Goal: Information Seeking & Learning: Check status

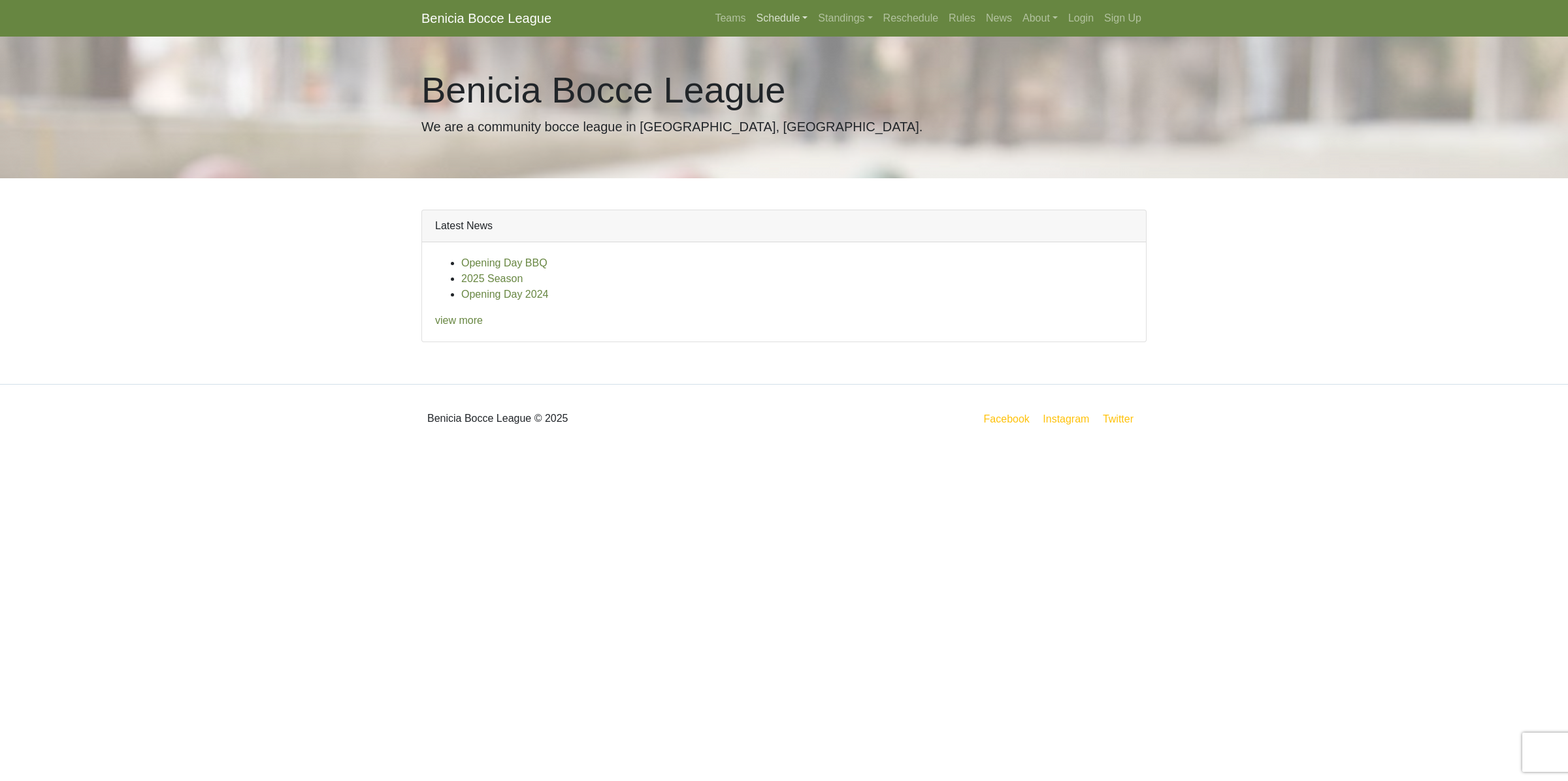
click at [779, 15] on link "Schedule" at bounding box center [782, 18] width 62 height 27
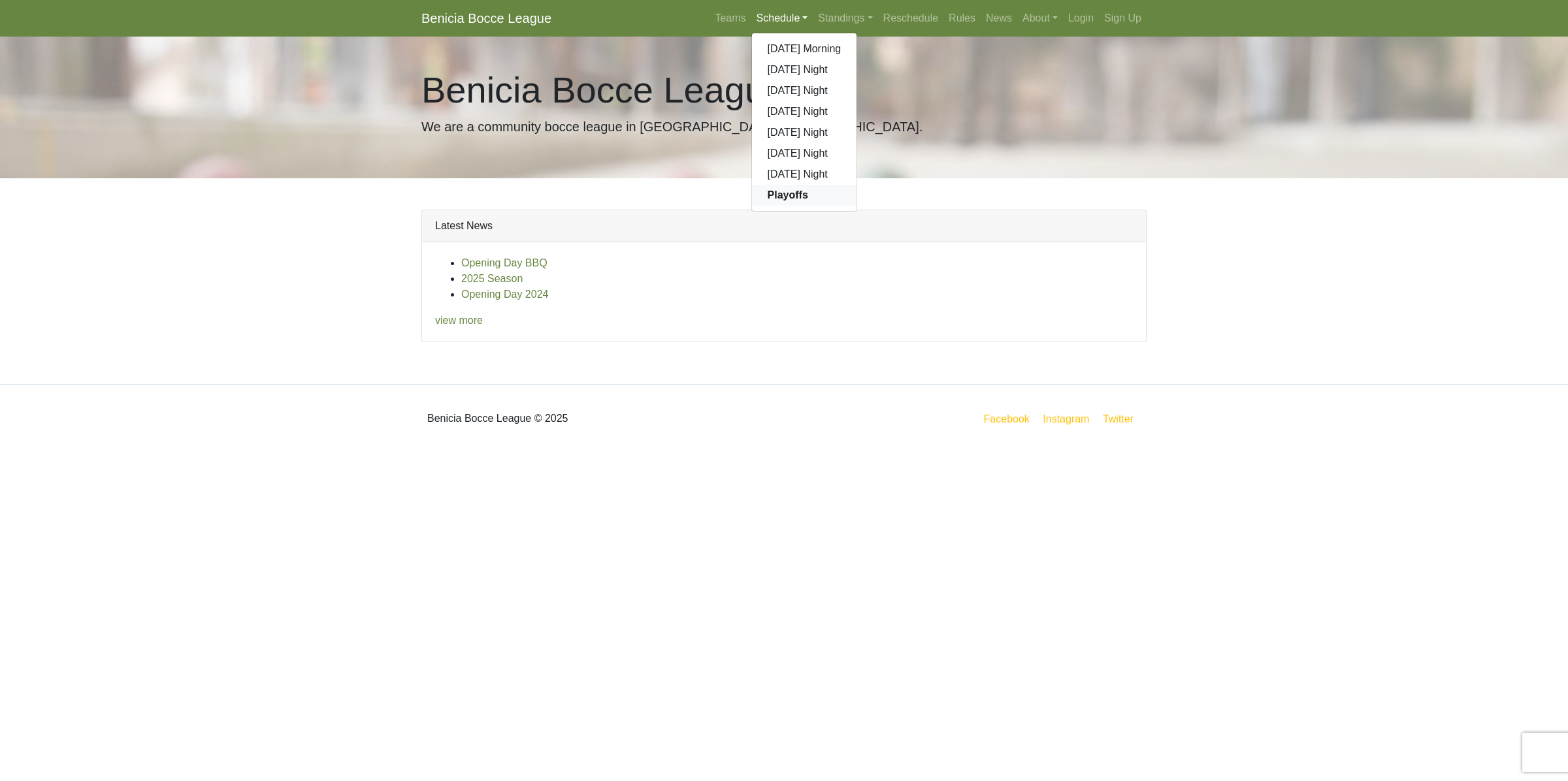
click at [775, 192] on strong "Playoffs" at bounding box center [787, 194] width 40 height 11
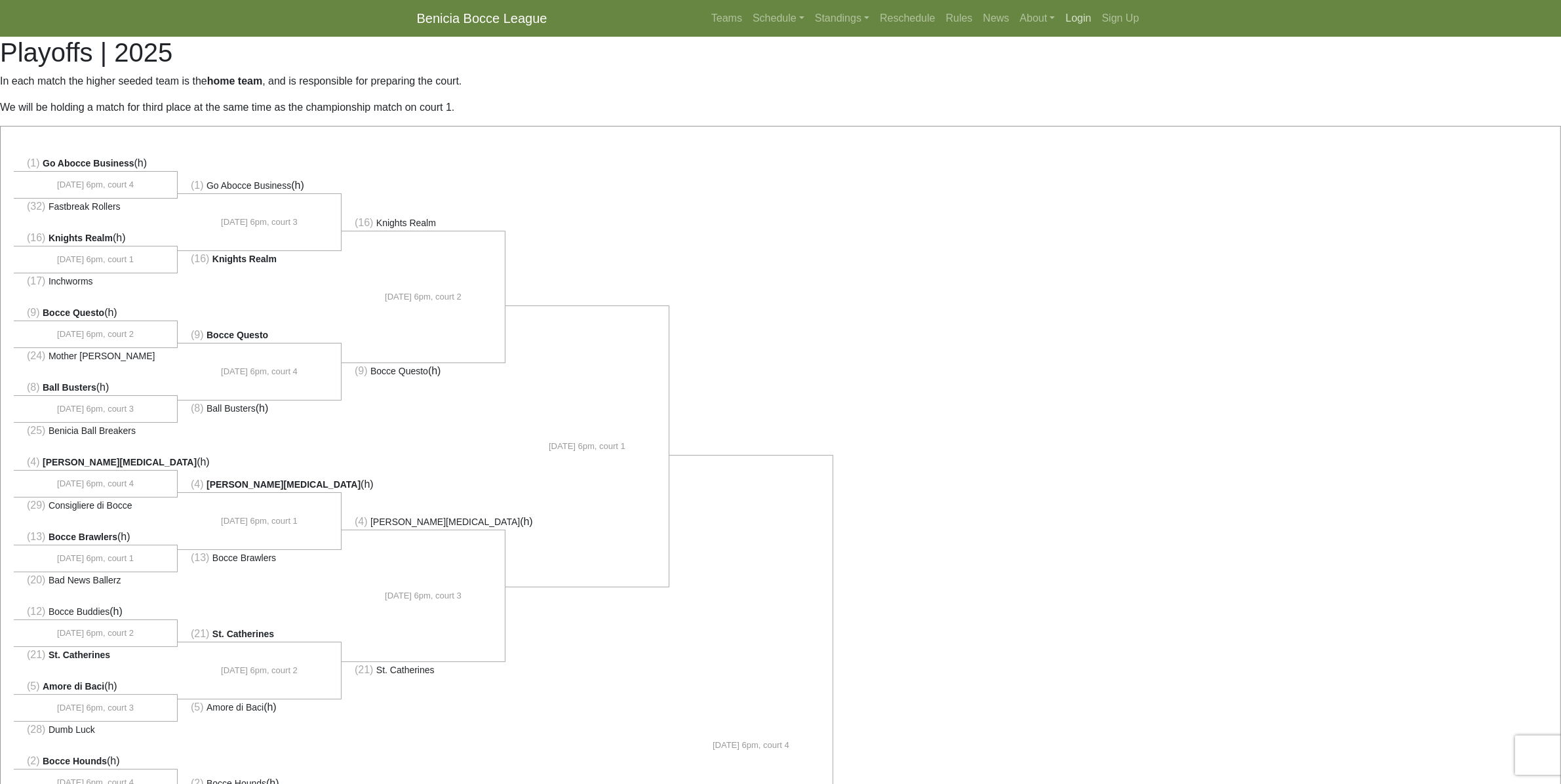
click at [1076, 20] on link "Login" at bounding box center [1078, 18] width 36 height 27
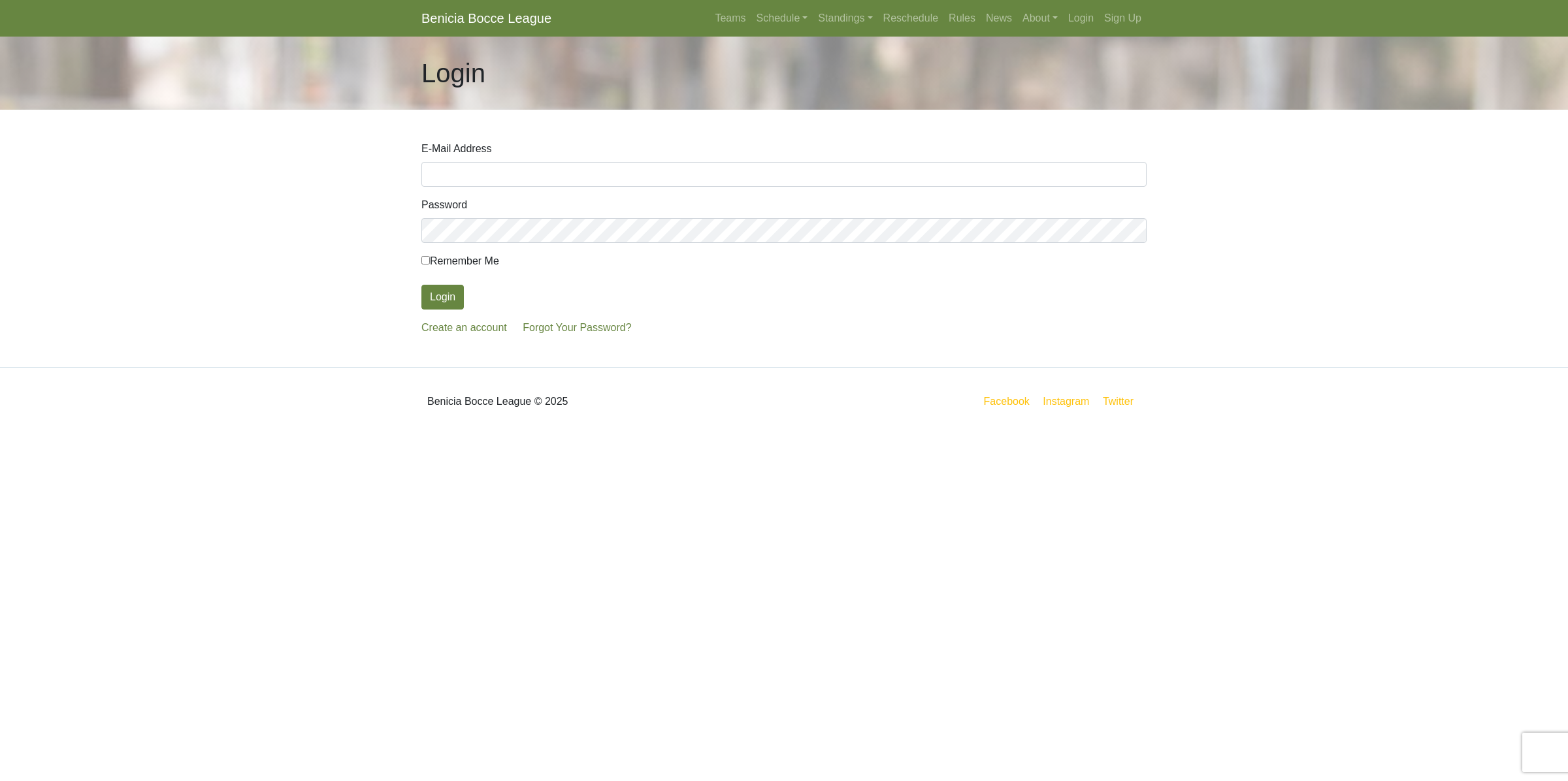
click at [516, 183] on input "E-Mail Address" at bounding box center [783, 174] width 725 height 25
type input "[EMAIL_ADDRESS][DOMAIN_NAME]"
click at [421, 285] on button "Login" at bounding box center [442, 297] width 43 height 25
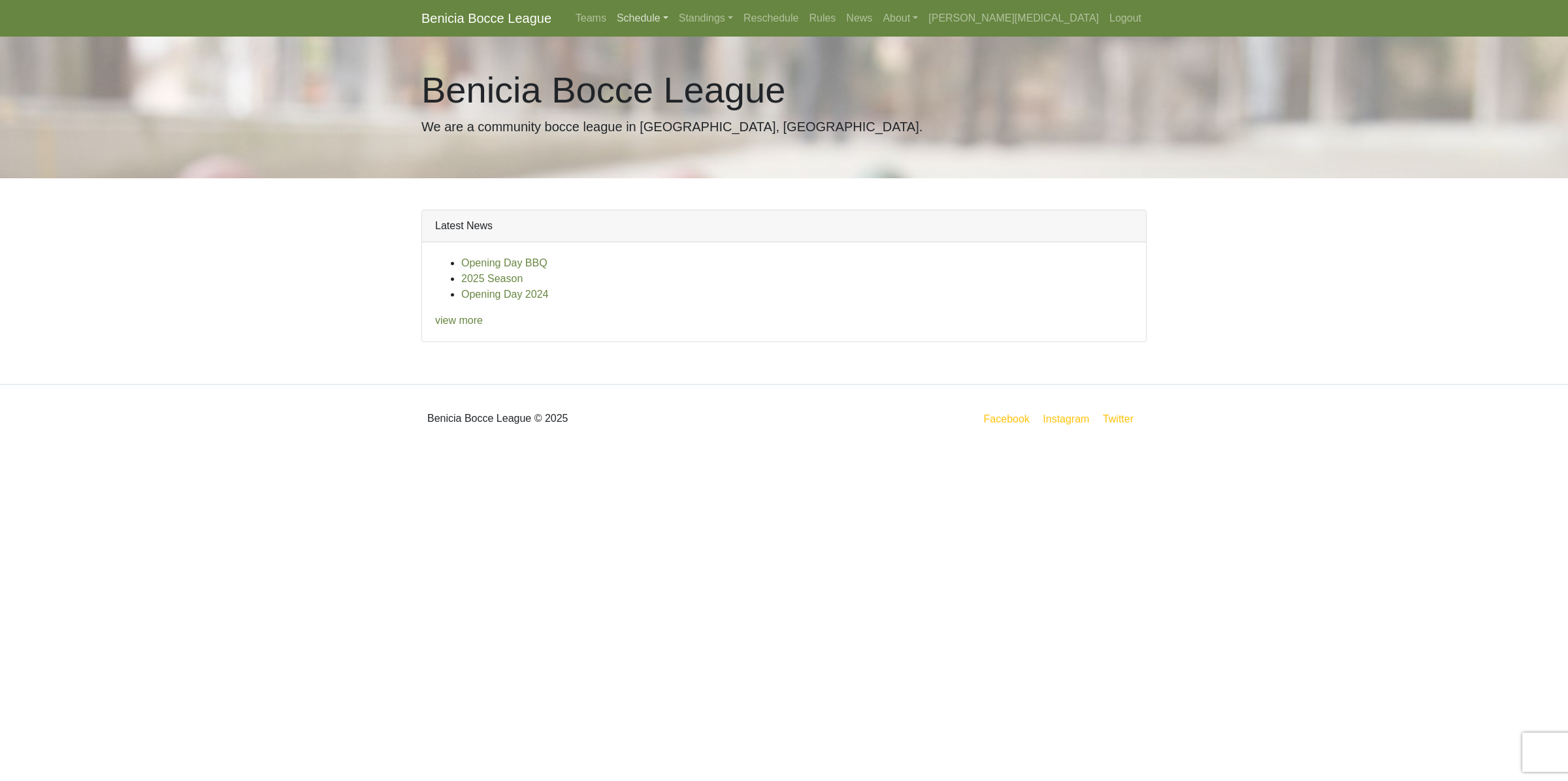
click at [674, 23] on link "Schedule" at bounding box center [642, 18] width 62 height 27
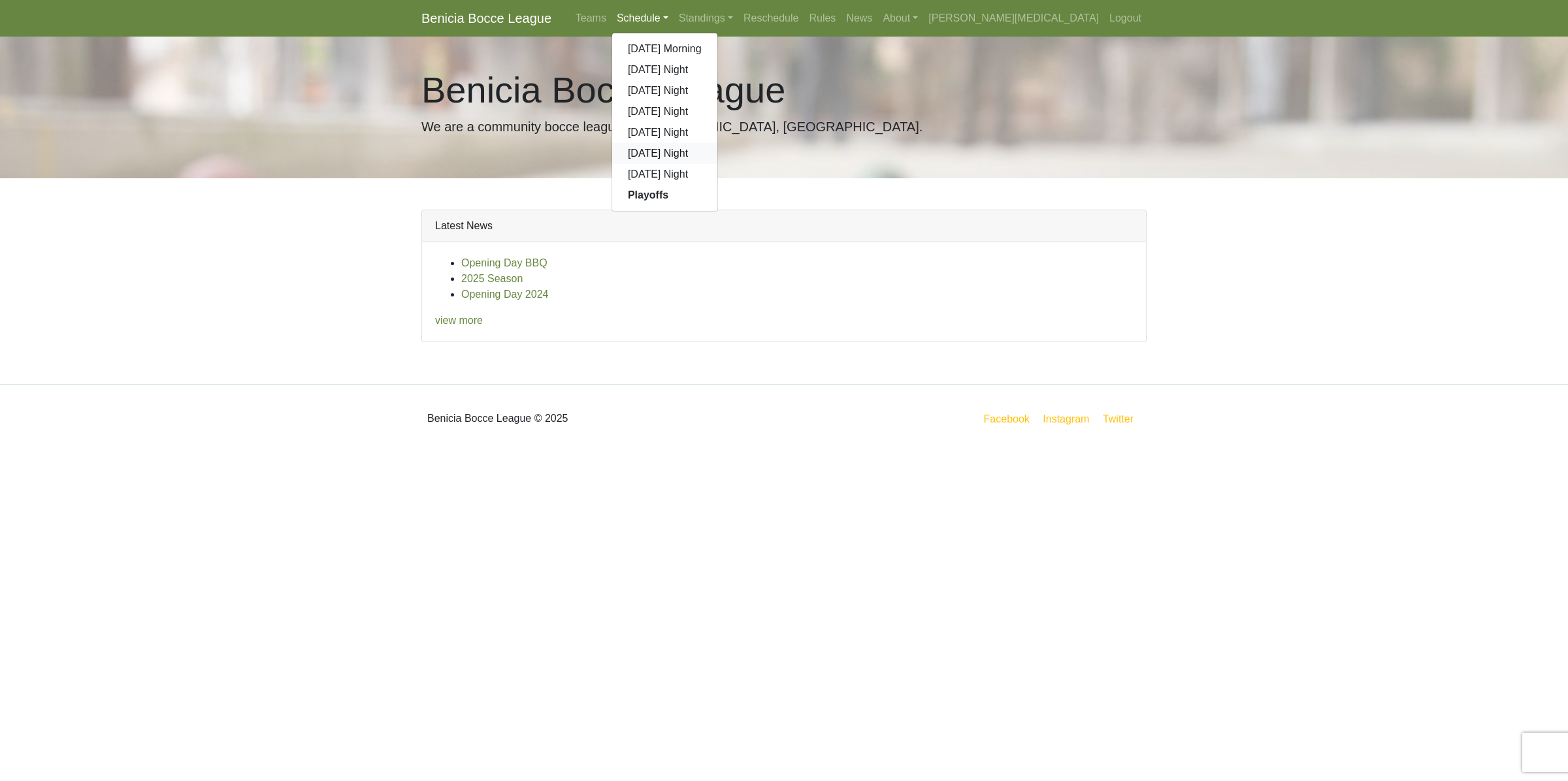
click at [717, 152] on link "[DATE] Night" at bounding box center [664, 153] width 105 height 21
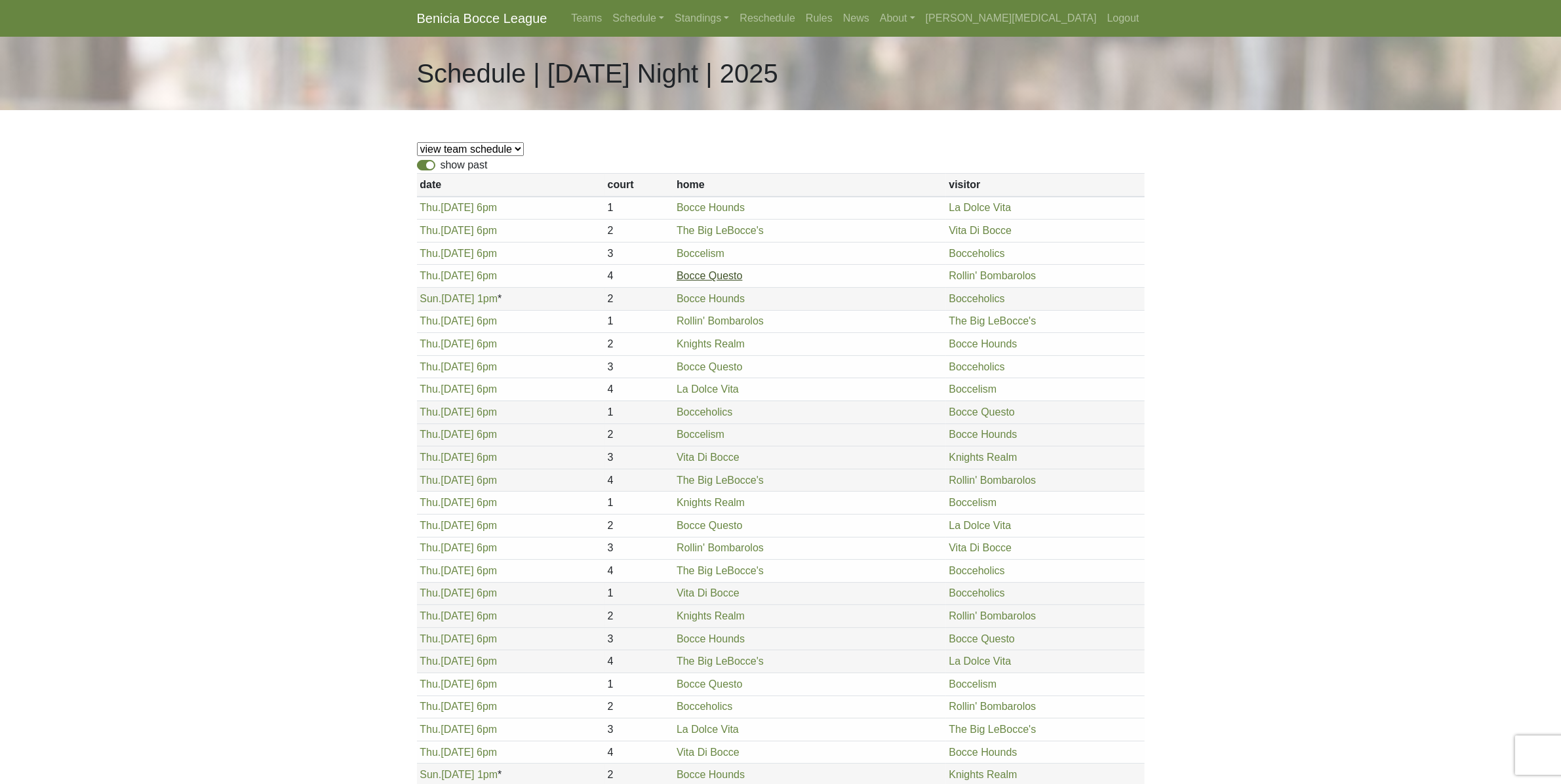
click at [708, 279] on link "Bocce Questo" at bounding box center [710, 275] width 66 height 11
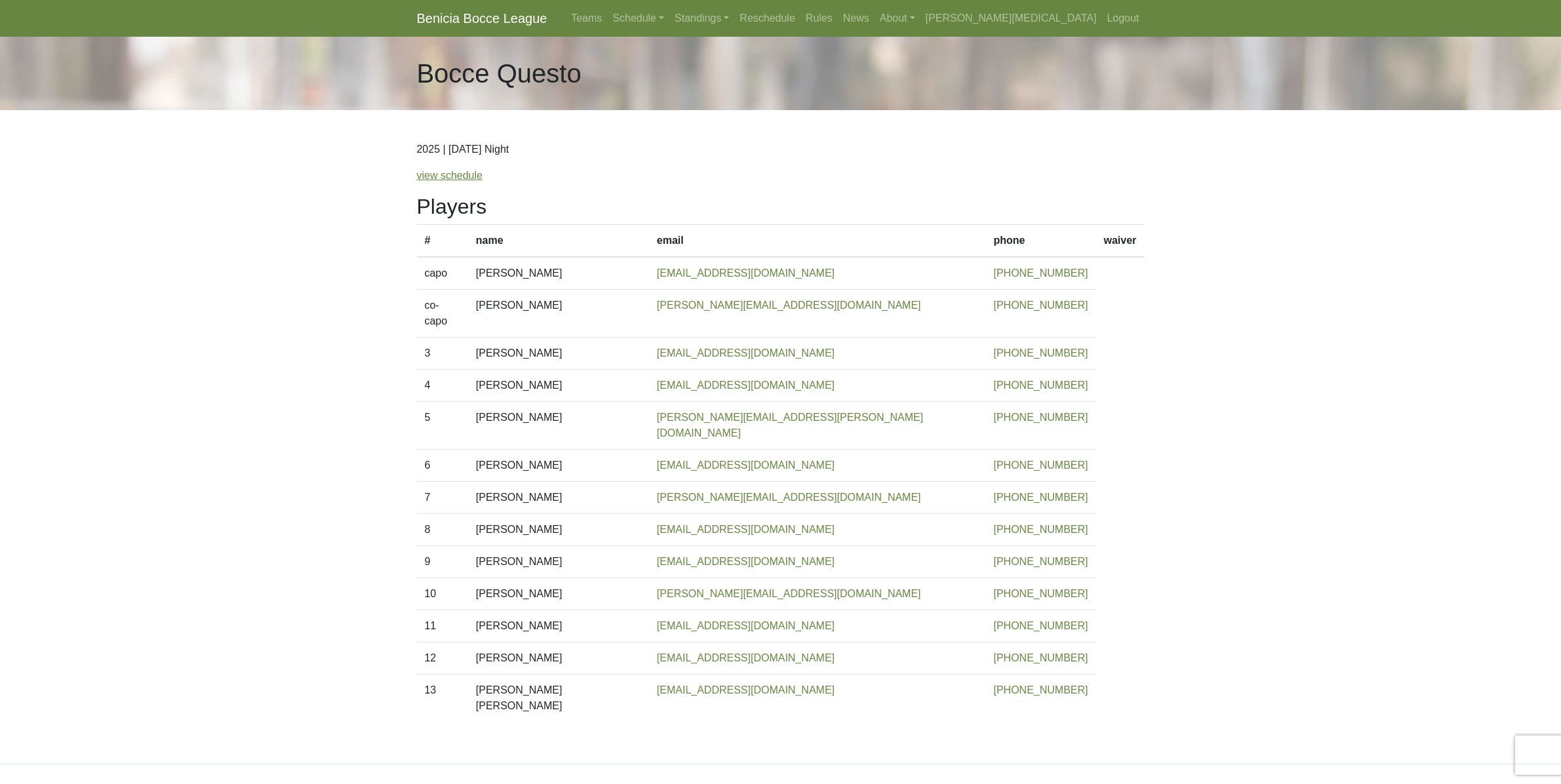
click at [446, 182] on p "view schedule" at bounding box center [780, 175] width 728 height 15
click at [442, 176] on link "view schedule" at bounding box center [449, 175] width 66 height 11
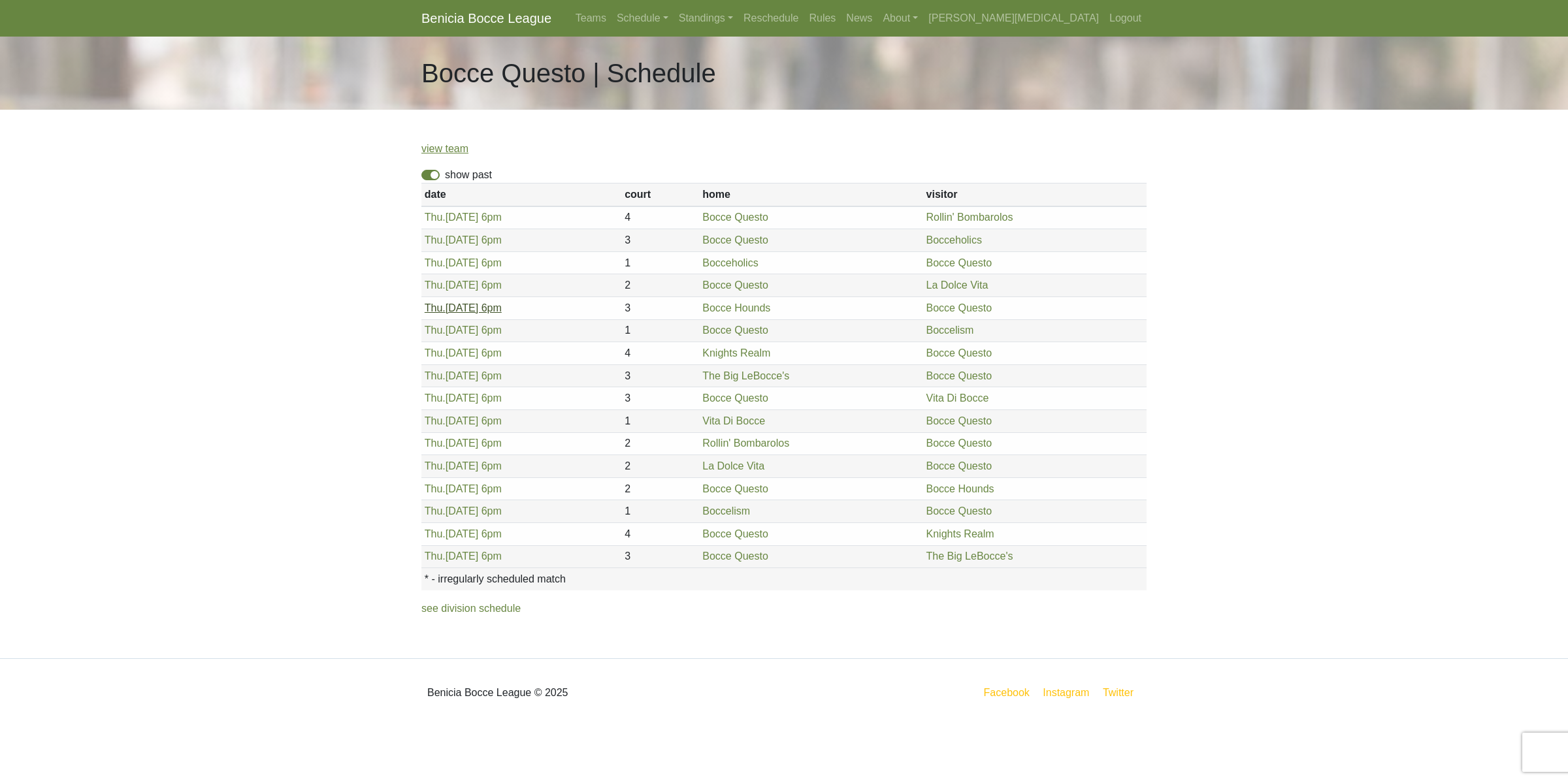
click at [457, 309] on link "Thu. 5/29, 6pm" at bounding box center [463, 307] width 77 height 11
click at [433, 352] on span "Thu." at bounding box center [435, 352] width 21 height 11
click at [432, 489] on span "Thu." at bounding box center [435, 488] width 21 height 11
click at [442, 533] on span "Thu." at bounding box center [435, 533] width 21 height 11
click at [738, 18] on link "Standings" at bounding box center [706, 18] width 65 height 27
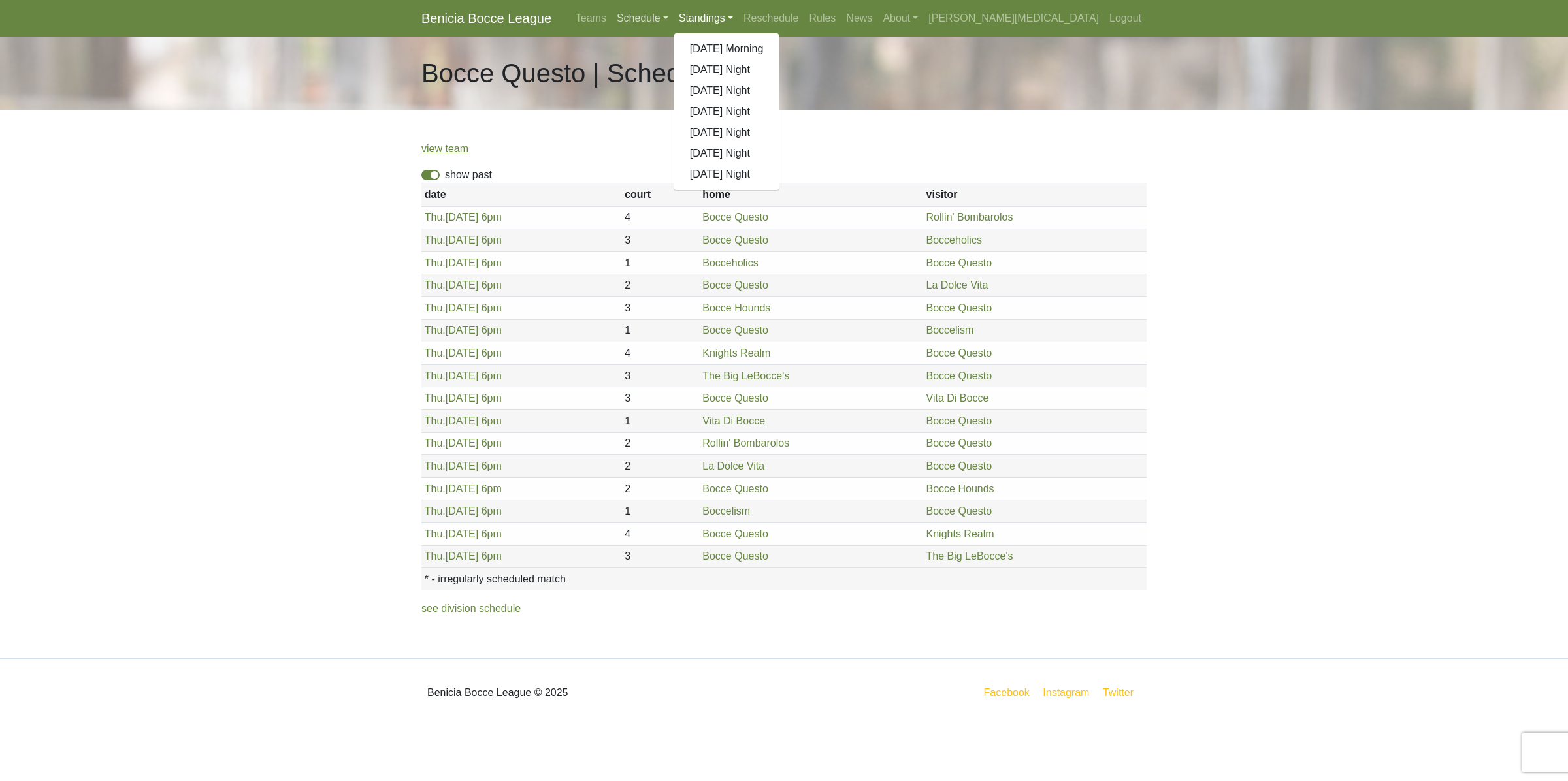
click at [674, 23] on link "Schedule" at bounding box center [642, 18] width 62 height 27
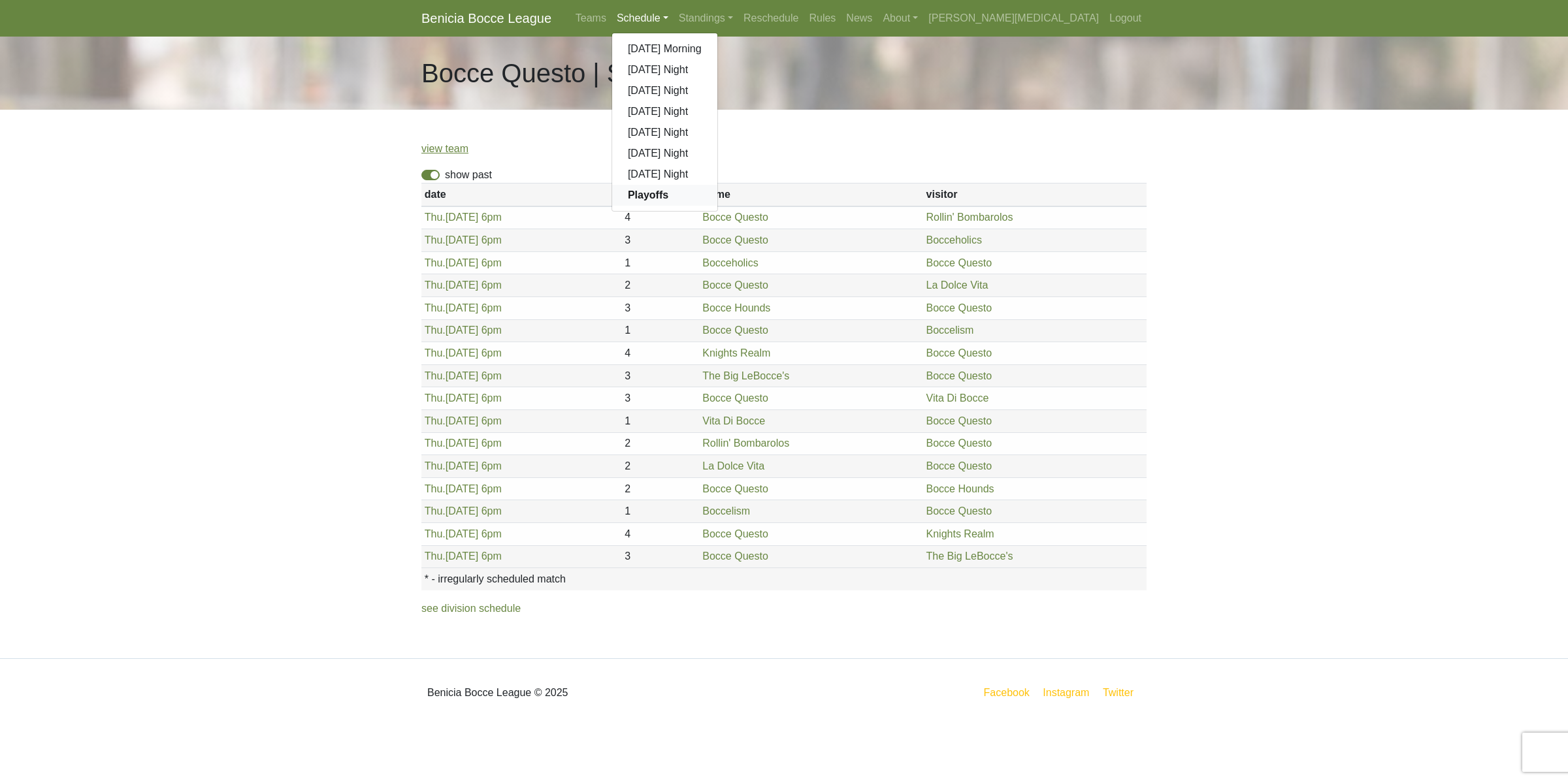
click at [668, 192] on strong "Playoffs" at bounding box center [647, 194] width 40 height 11
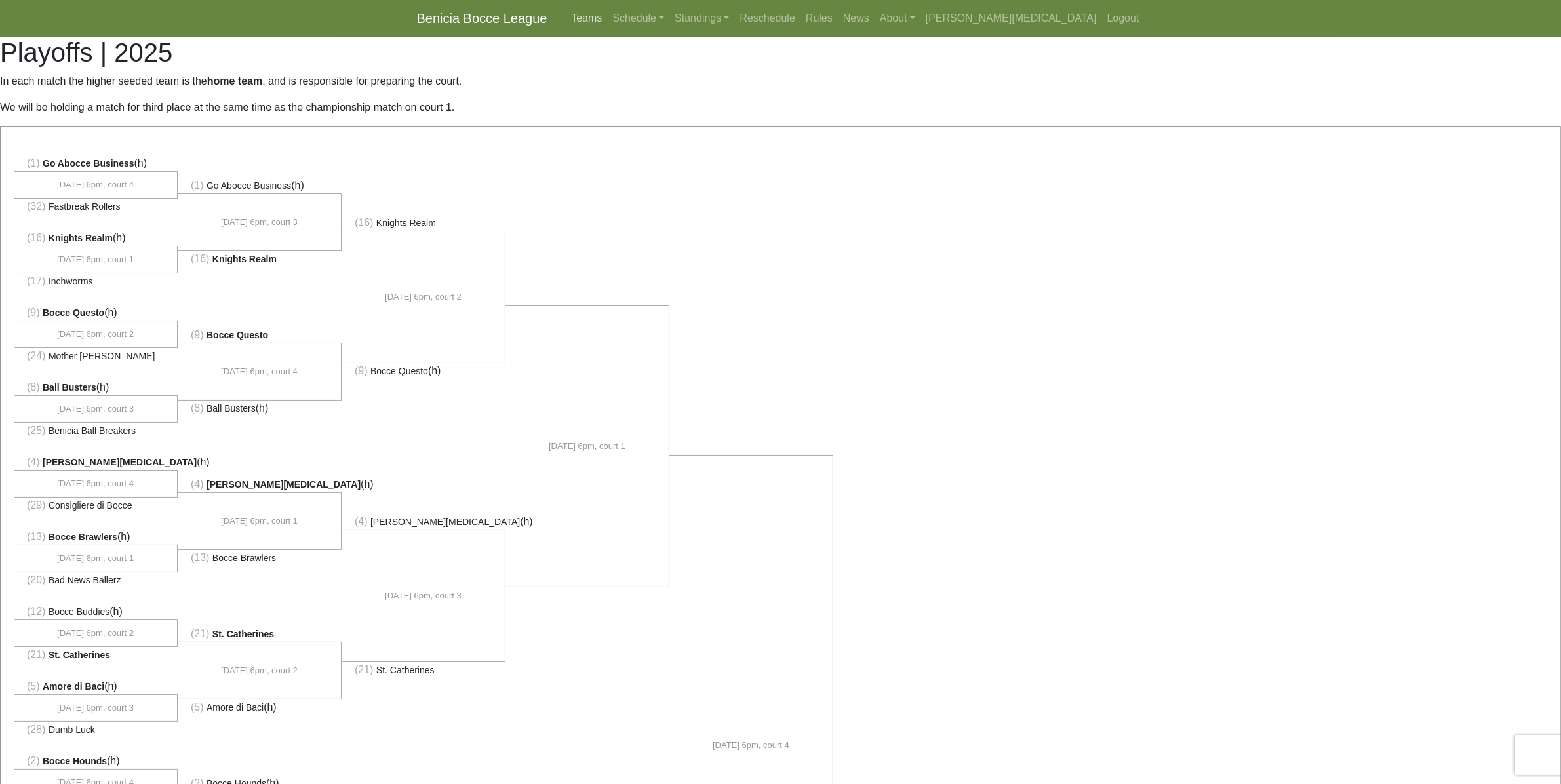
click at [607, 21] on link "Teams" at bounding box center [587, 18] width 41 height 27
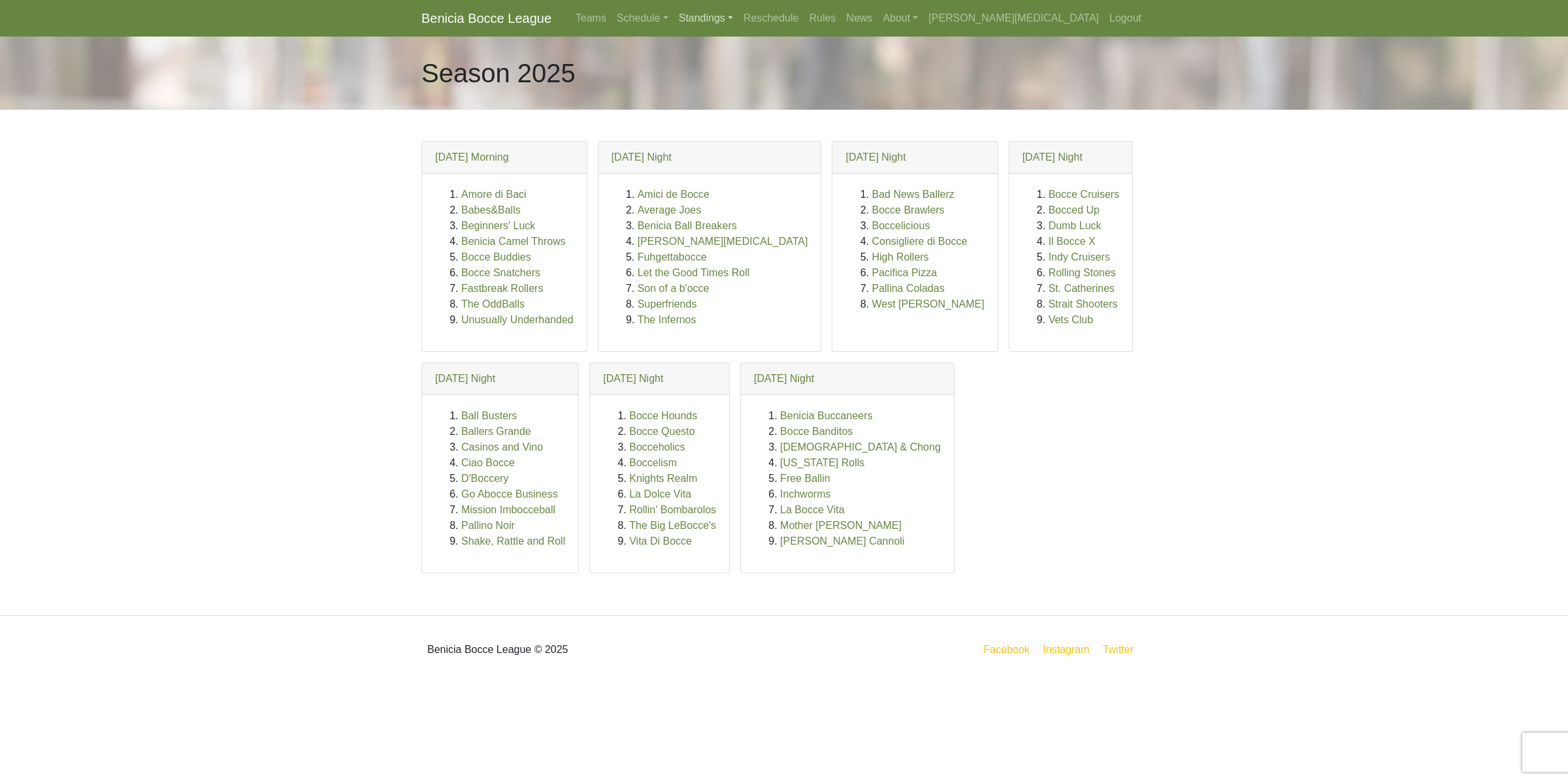
click at [738, 18] on link "Standings" at bounding box center [706, 18] width 65 height 27
click at [780, 116] on link "[DATE] Night" at bounding box center [727, 111] width 105 height 21
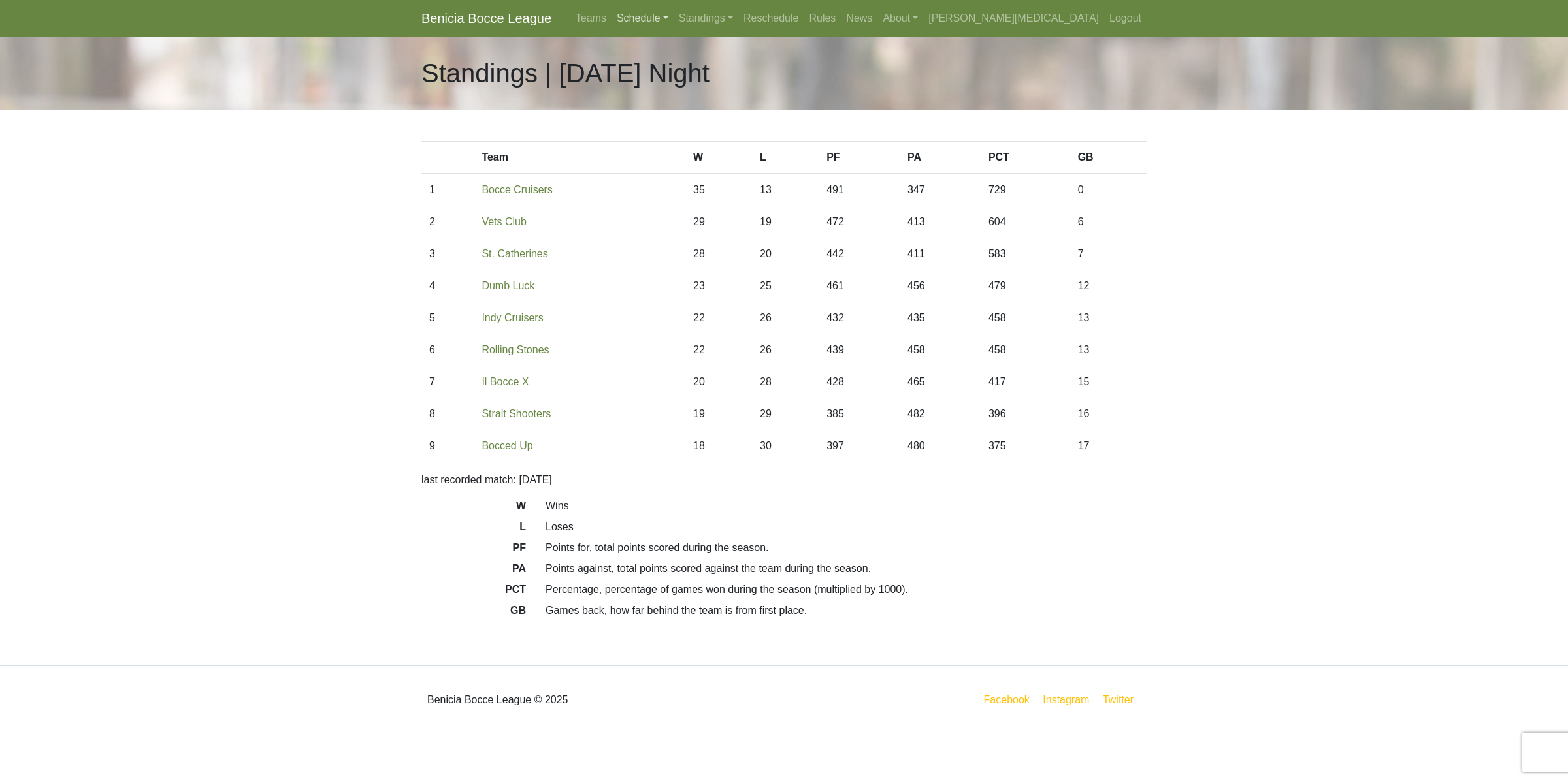
click at [674, 14] on link "Schedule" at bounding box center [642, 18] width 62 height 27
click at [668, 198] on strong "Playoffs" at bounding box center [647, 194] width 40 height 11
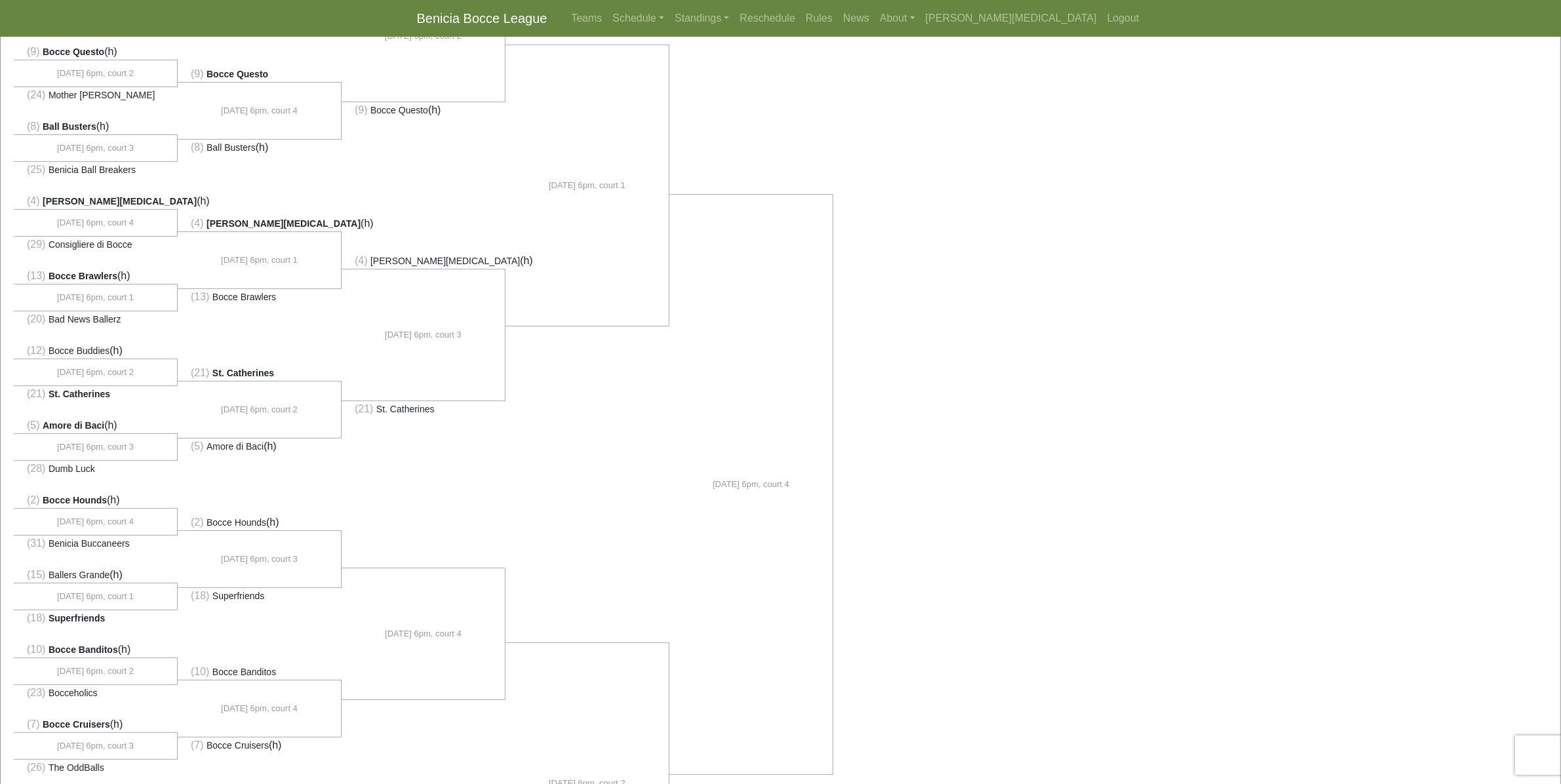
scroll to position [246, 0]
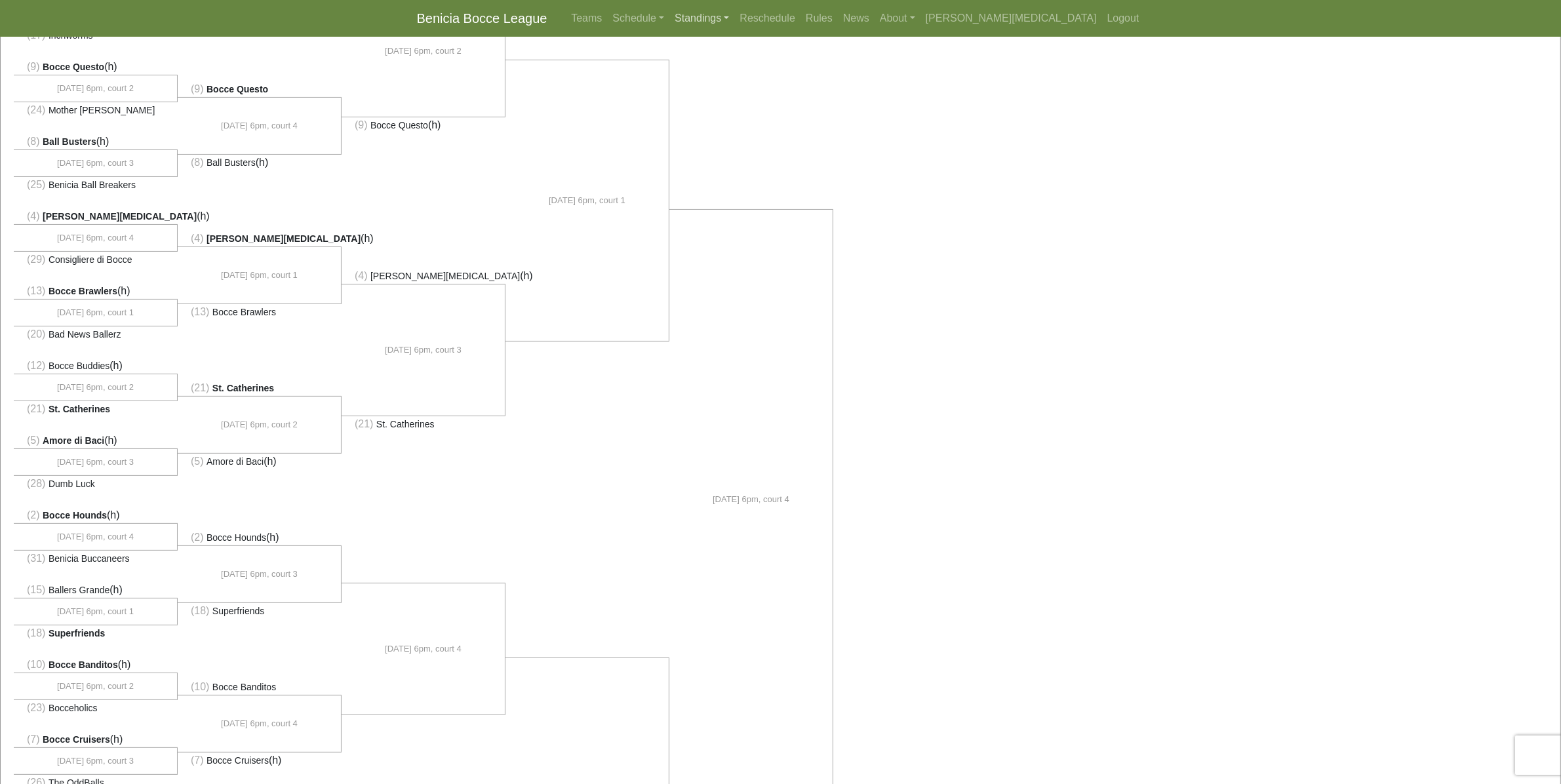
click at [735, 18] on link "Standings" at bounding box center [702, 18] width 65 height 27
click at [776, 109] on link "[DATE] Night" at bounding box center [723, 112] width 106 height 21
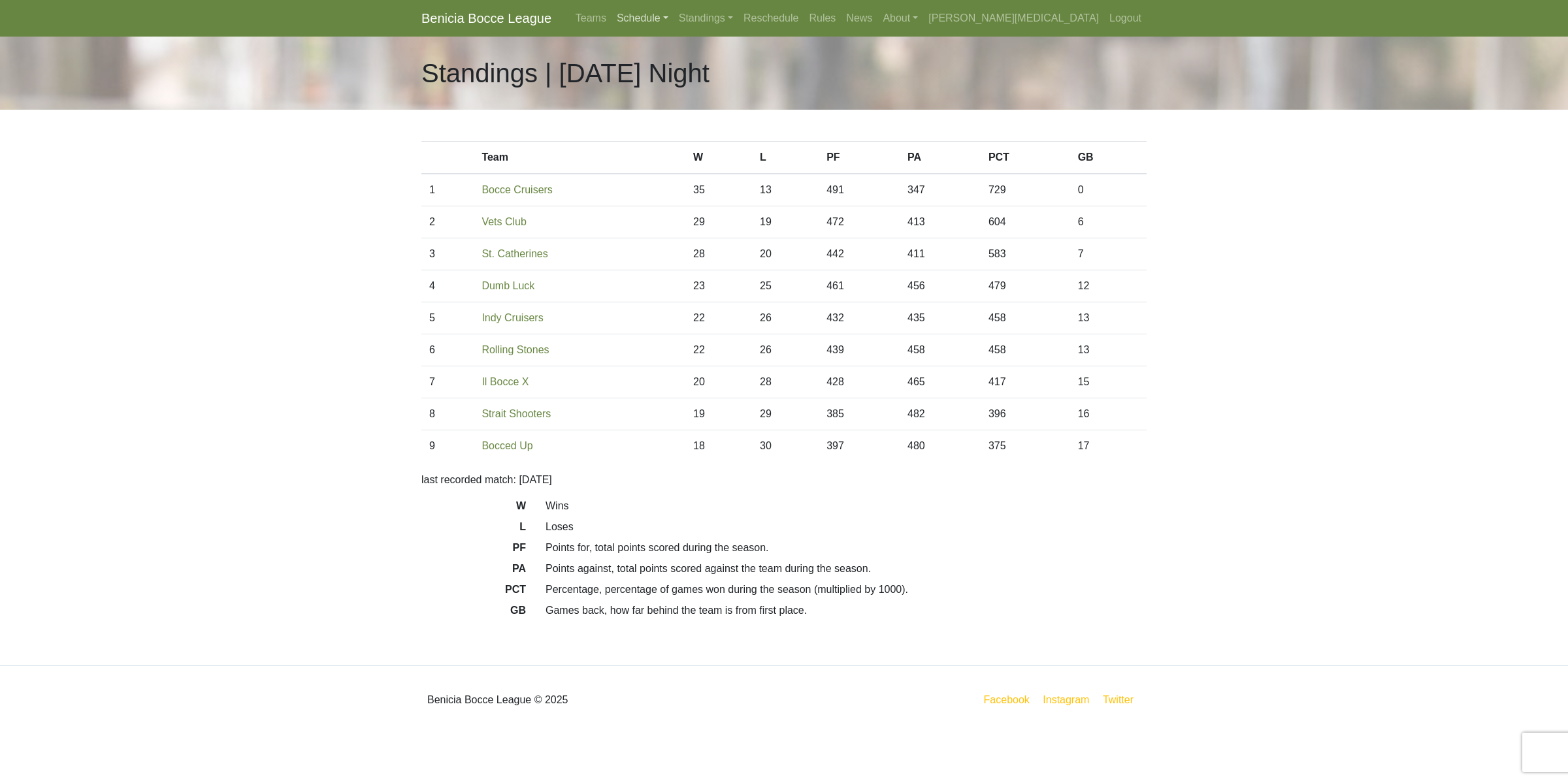
click at [674, 21] on link "Schedule" at bounding box center [642, 18] width 62 height 27
click at [668, 192] on strong "Playoffs" at bounding box center [647, 194] width 40 height 11
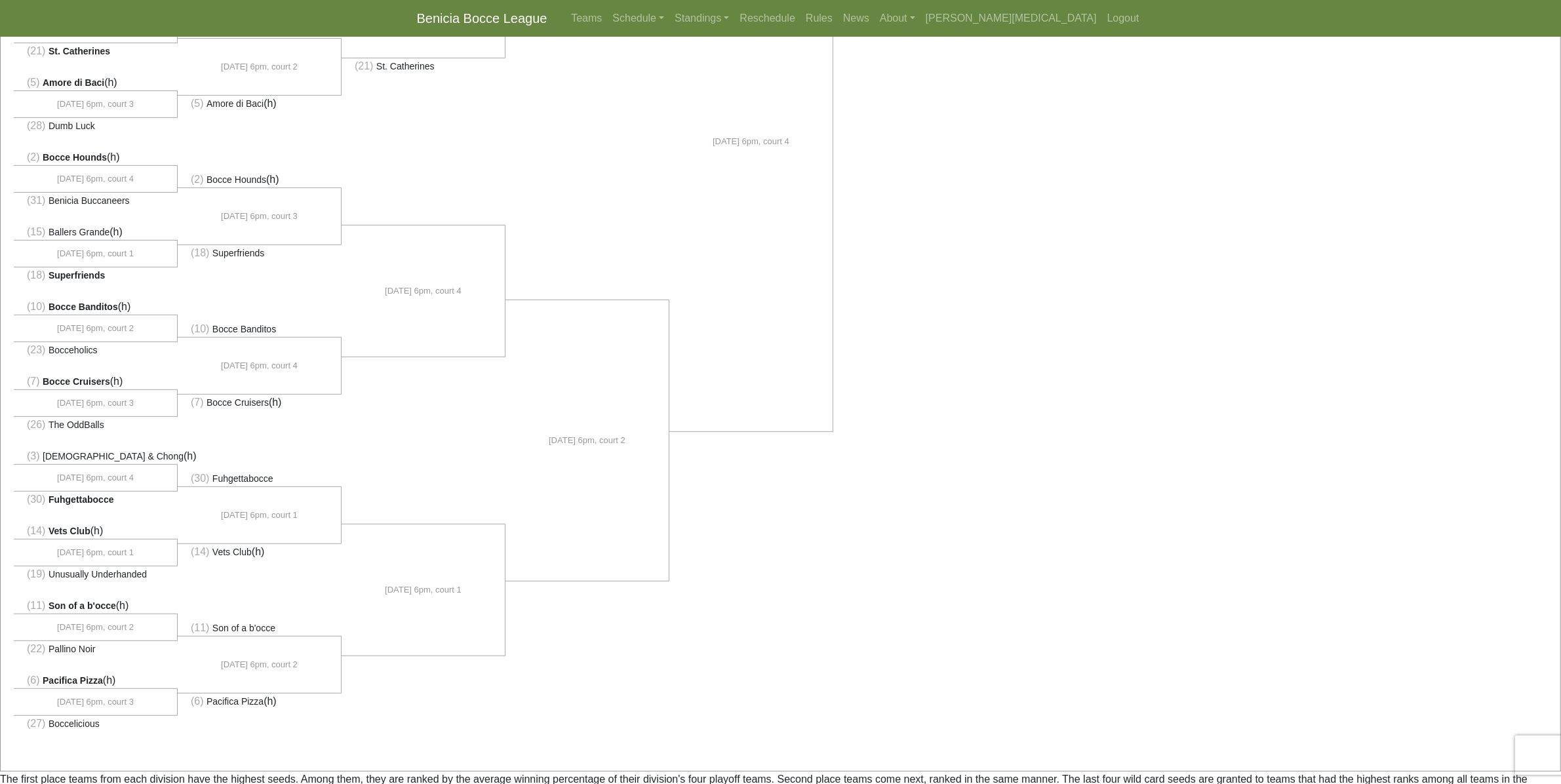
scroll to position [655, 0]
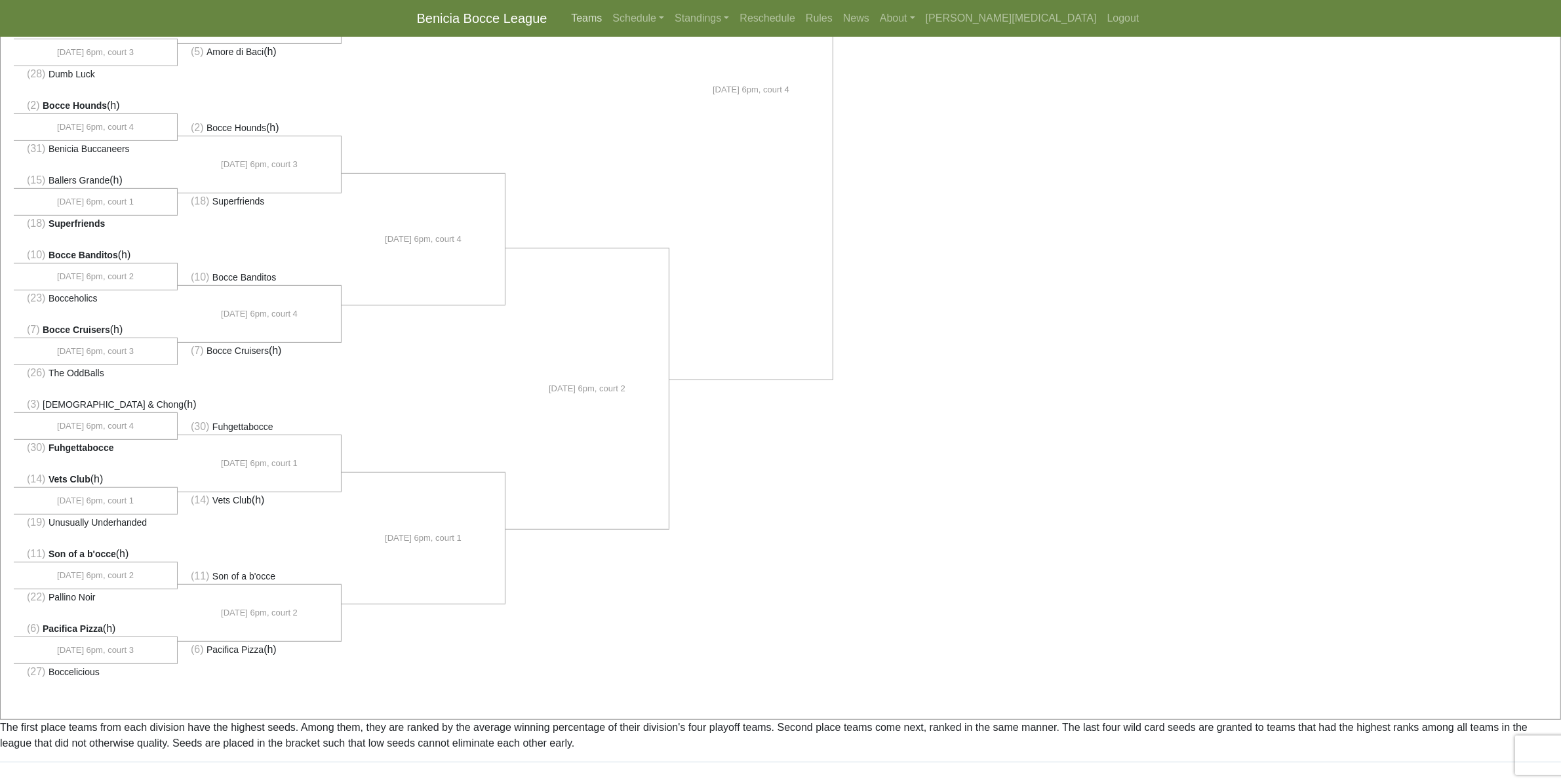
click at [607, 17] on link "Teams" at bounding box center [587, 18] width 41 height 27
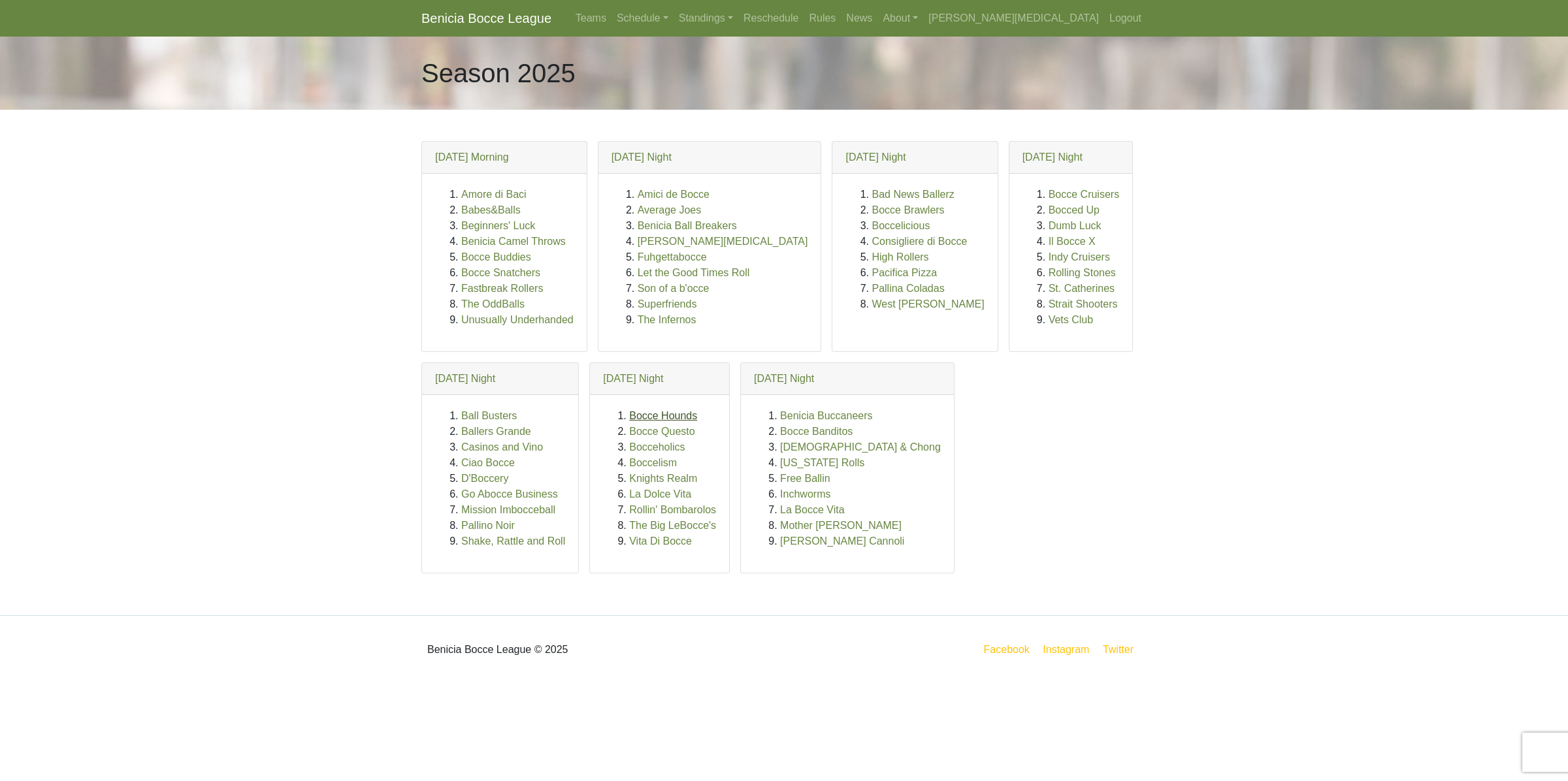
click at [644, 418] on link "Bocce Hounds" at bounding box center [662, 415] width 68 height 11
click at [674, 21] on link "Schedule" at bounding box center [642, 18] width 62 height 27
click at [668, 198] on strong "Playoffs" at bounding box center [647, 194] width 40 height 11
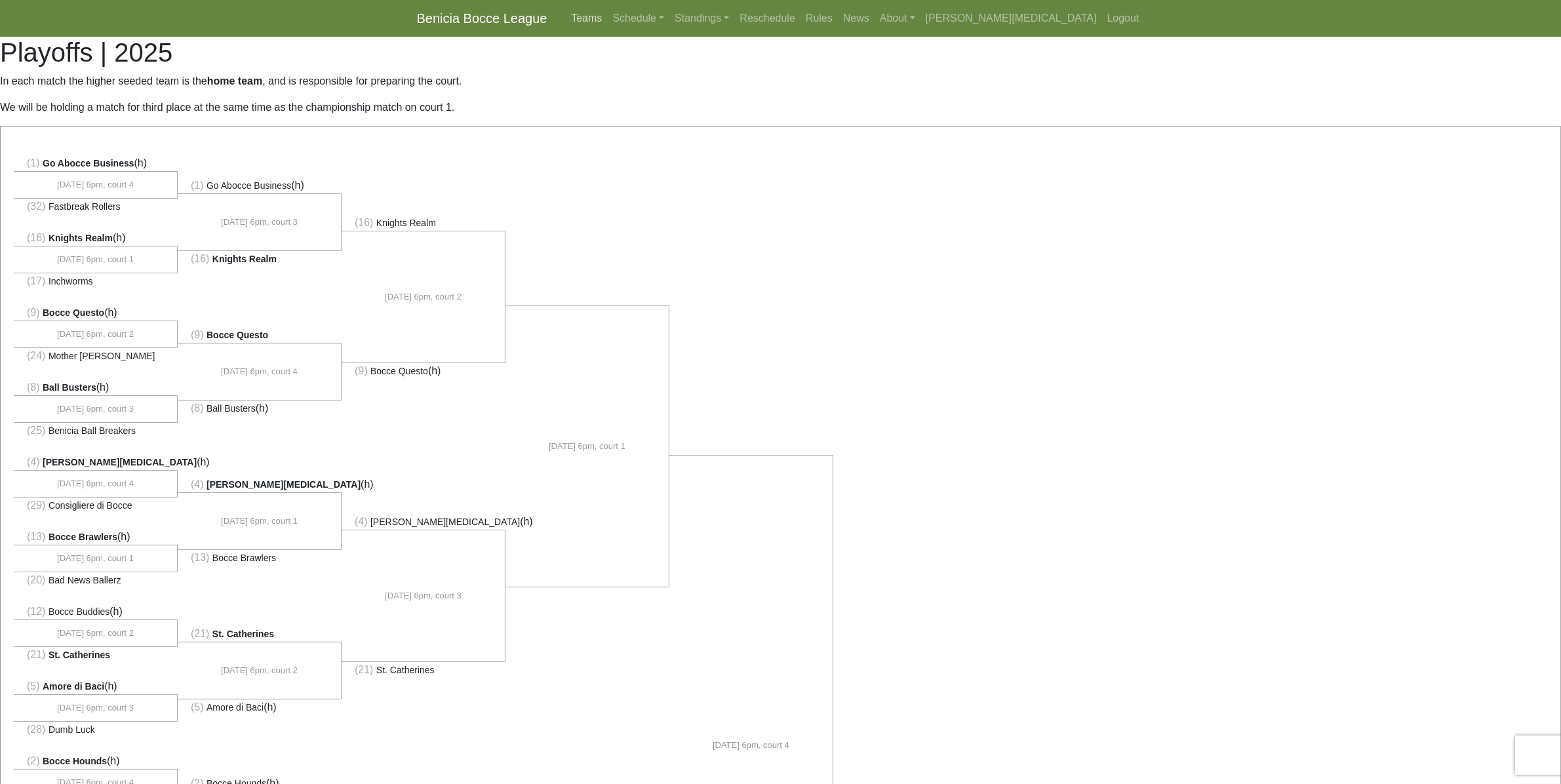
click at [607, 17] on link "Teams" at bounding box center [587, 18] width 41 height 27
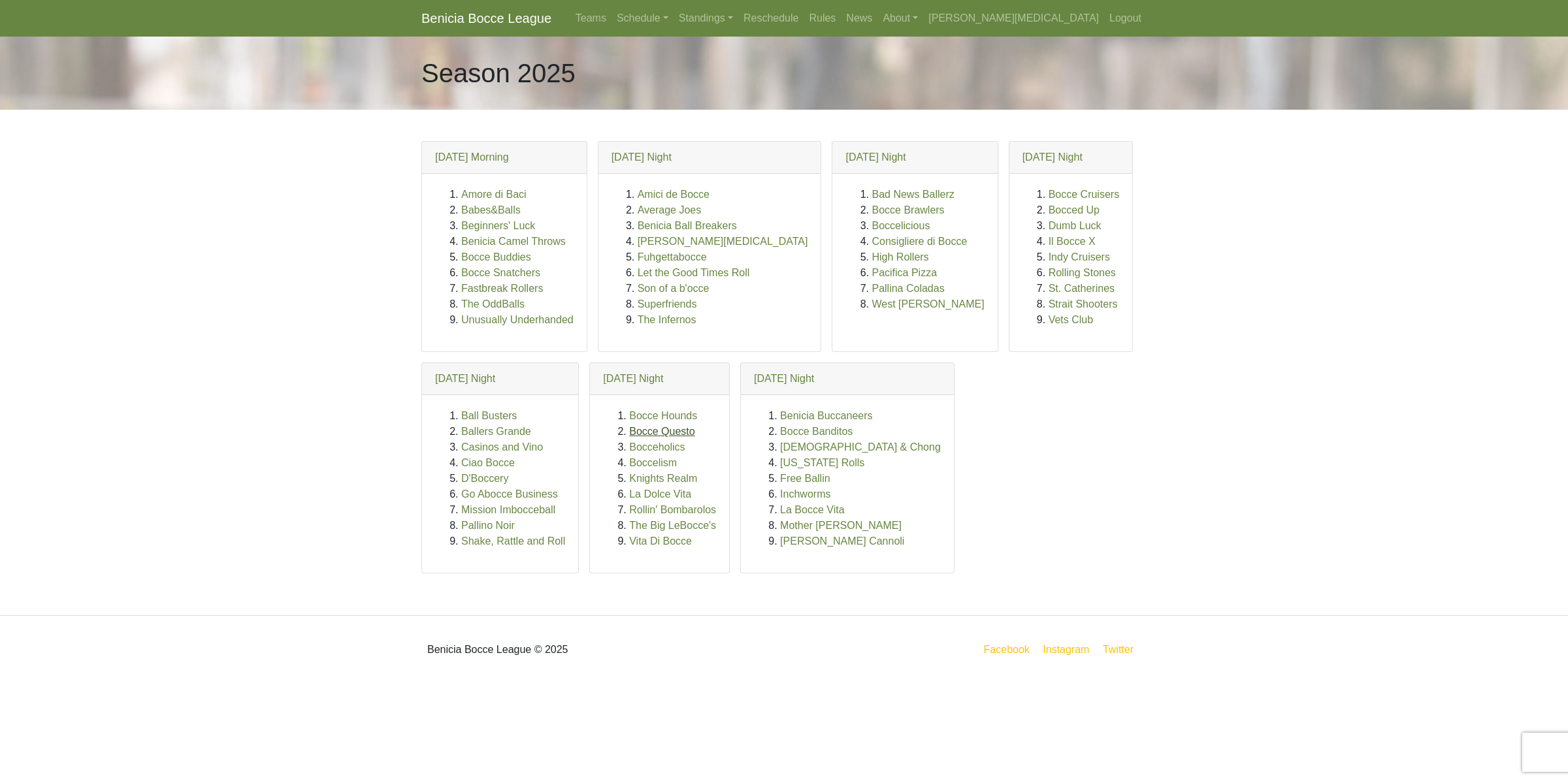
click at [660, 426] on link "Bocce Questo" at bounding box center [662, 431] width 66 height 11
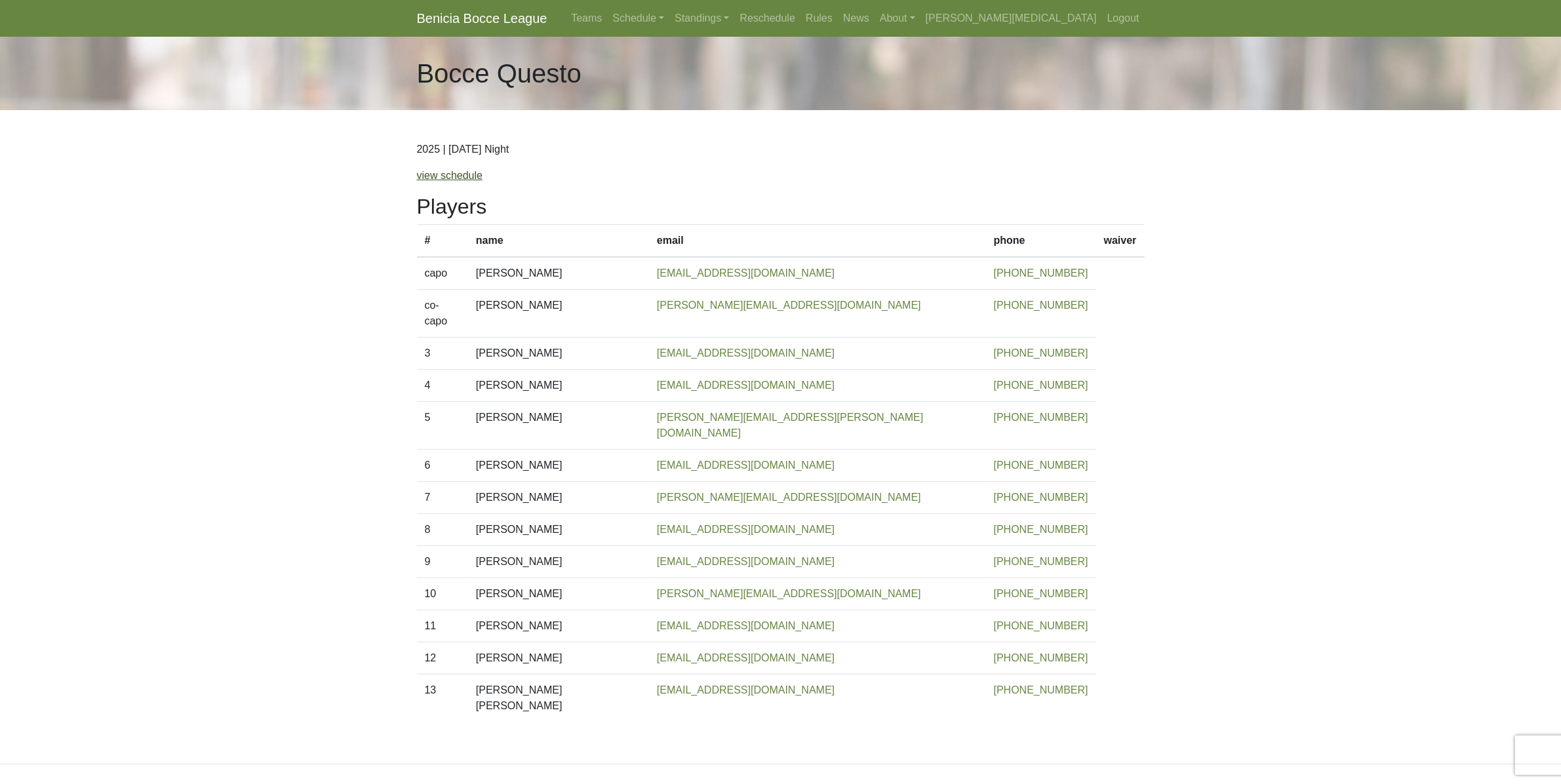
click at [420, 179] on link "view schedule" at bounding box center [449, 175] width 66 height 11
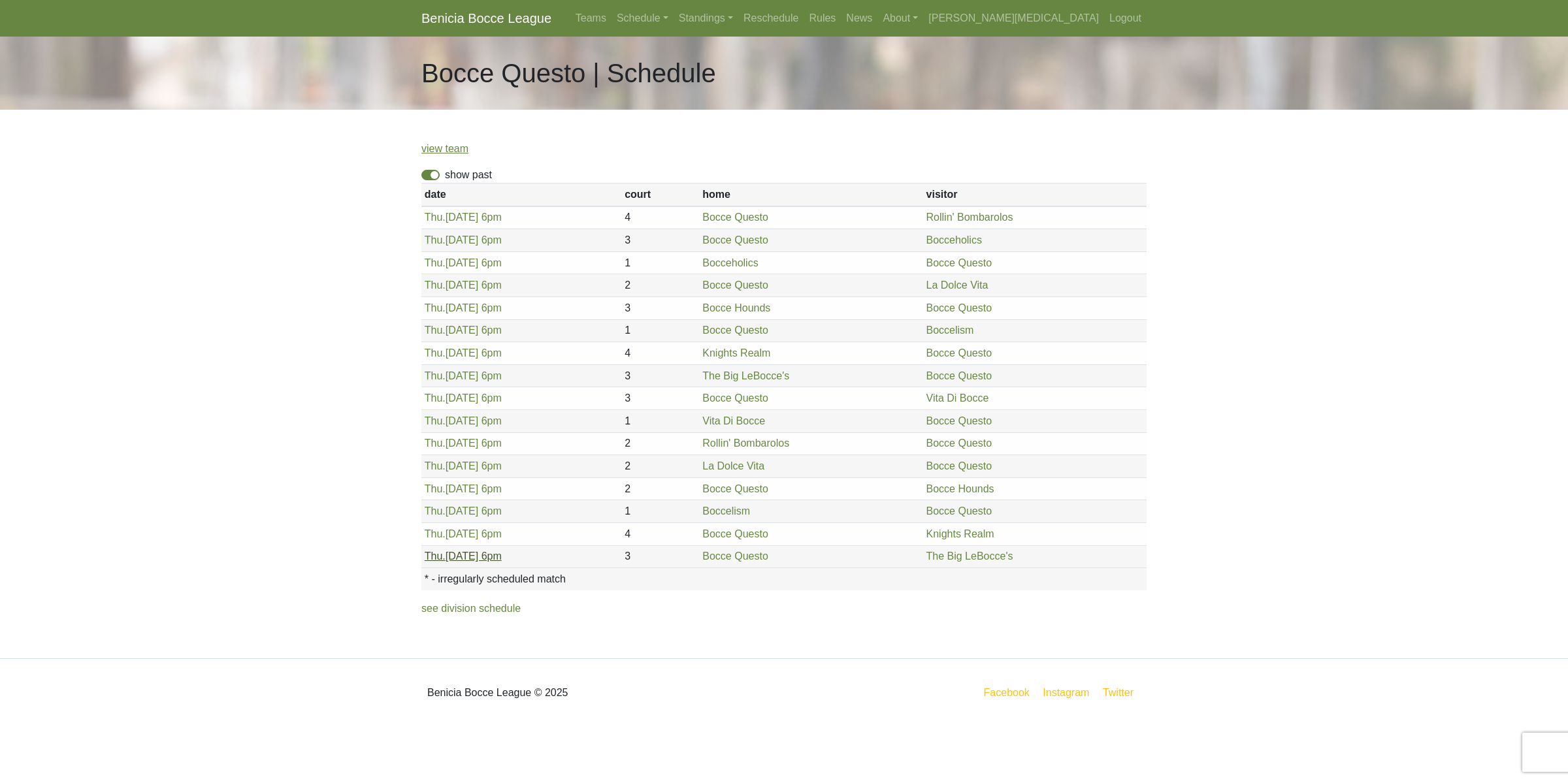
click at [442, 561] on span "Thu." at bounding box center [435, 555] width 21 height 11
click at [460, 512] on link "Thu. 8/21, 6pm" at bounding box center [463, 511] width 77 height 11
click at [738, 23] on link "Standings" at bounding box center [706, 18] width 65 height 27
click at [780, 155] on link "[DATE] Night" at bounding box center [727, 153] width 105 height 21
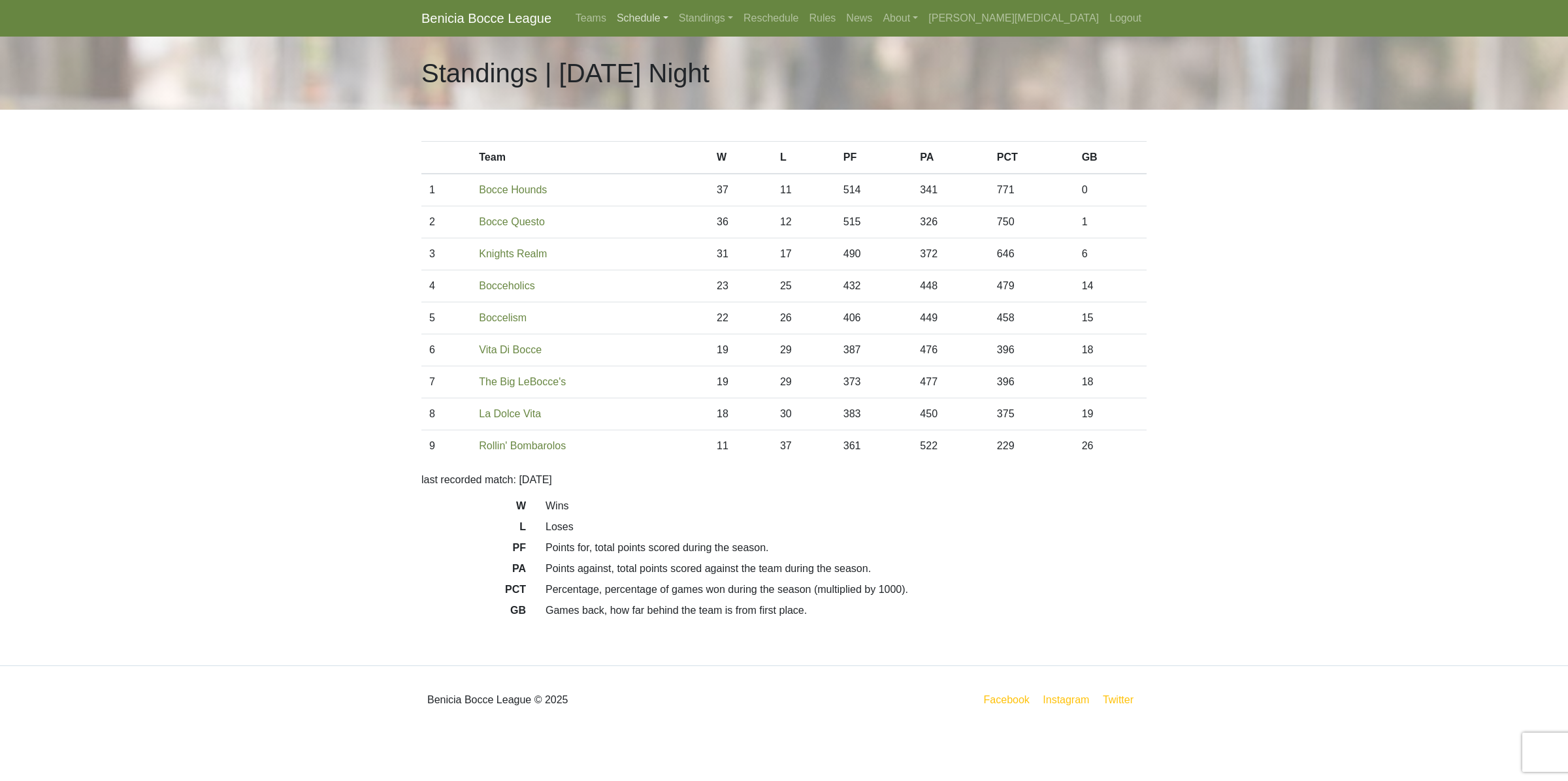
click at [674, 21] on link "Schedule" at bounding box center [642, 18] width 62 height 27
click at [668, 196] on strong "Playoffs" at bounding box center [647, 194] width 40 height 11
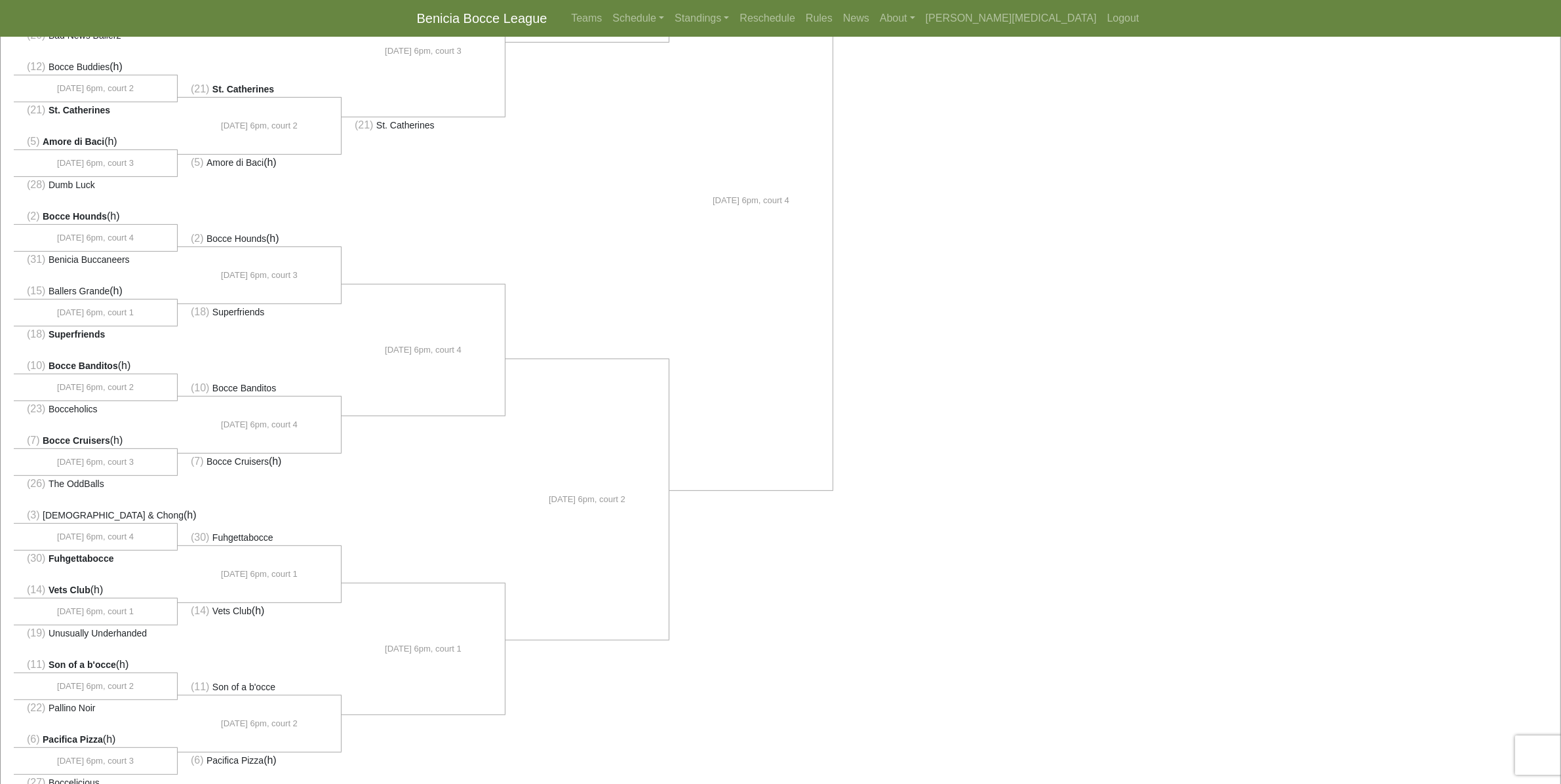
scroll to position [574, 0]
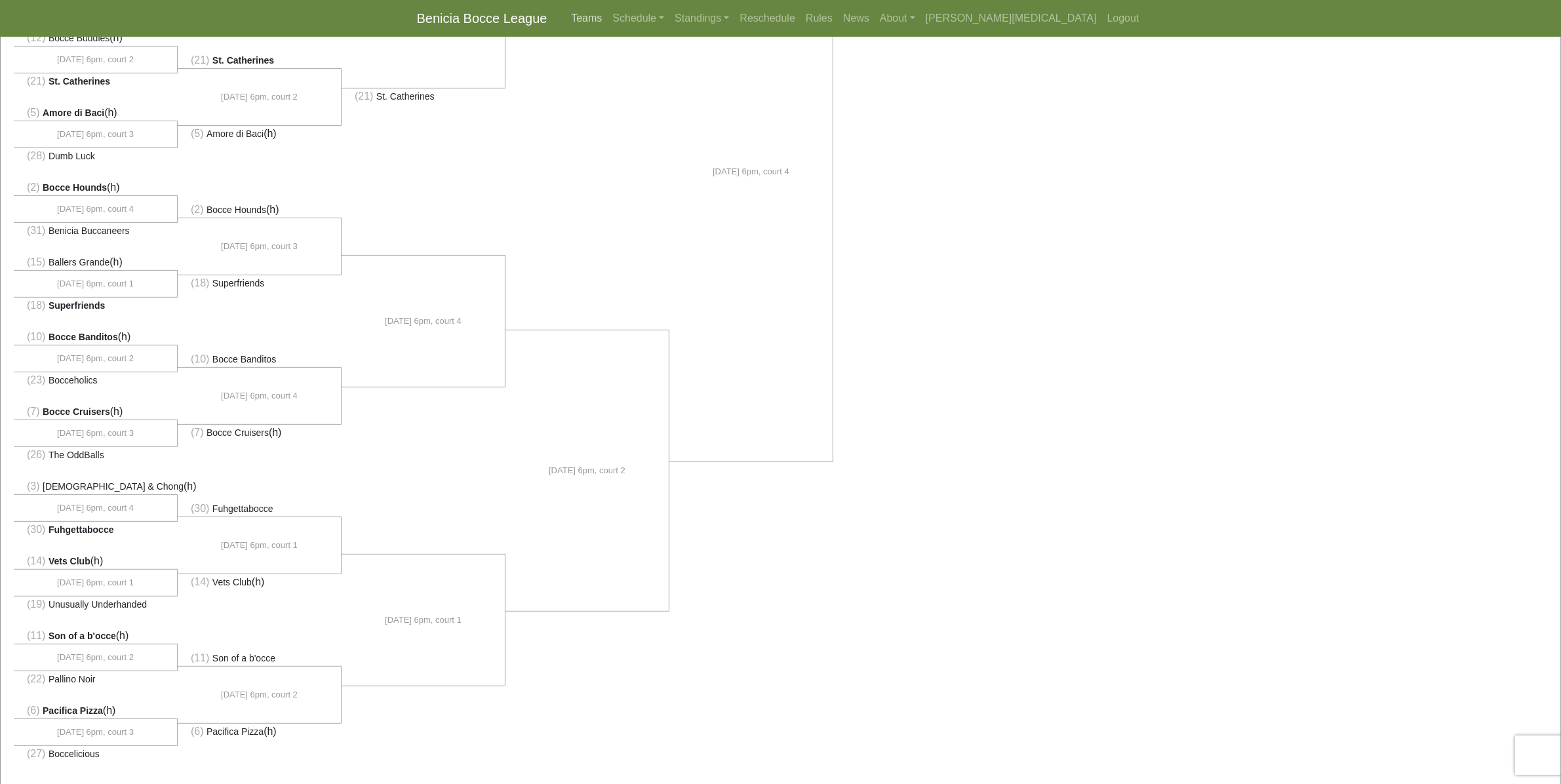
click at [607, 18] on link "Teams" at bounding box center [587, 18] width 41 height 27
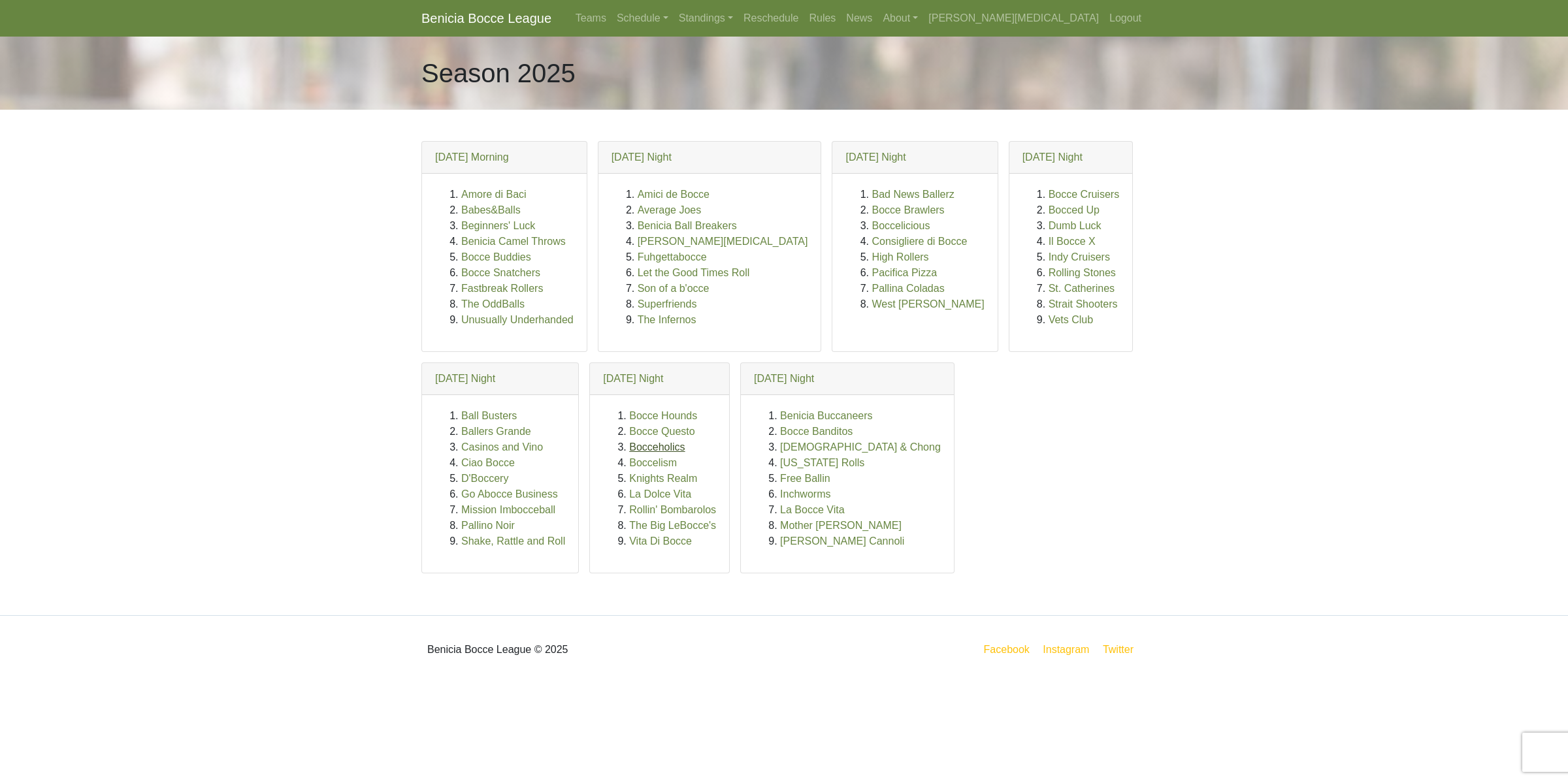
click at [658, 453] on link "Bocceholics" at bounding box center [656, 447] width 56 height 11
click at [787, 435] on link "Bocce Banditos" at bounding box center [816, 431] width 73 height 11
click at [674, 21] on link "Schedule" at bounding box center [642, 18] width 62 height 27
click at [668, 194] on strong "Playoffs" at bounding box center [647, 194] width 40 height 11
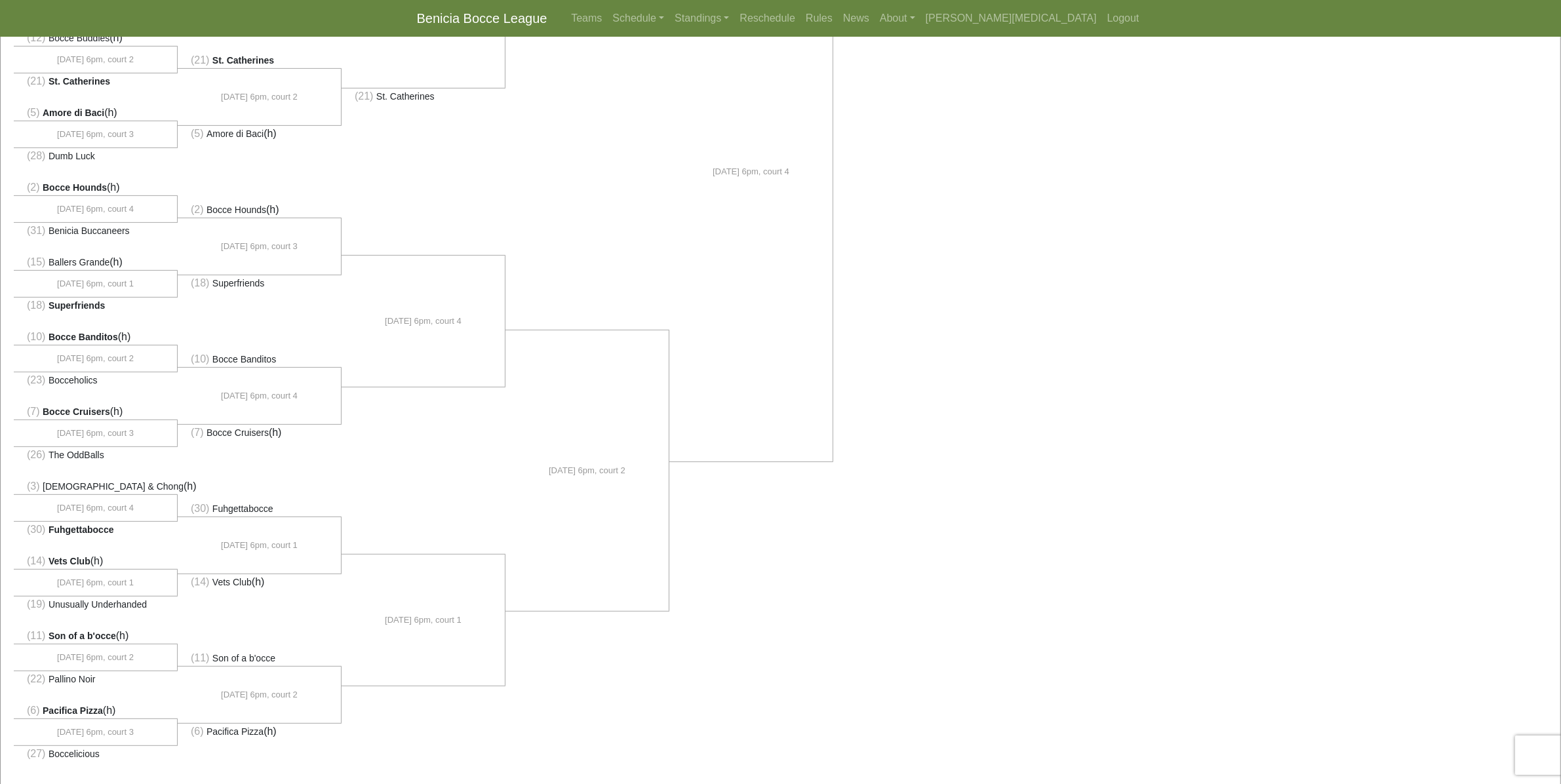
scroll to position [655, 0]
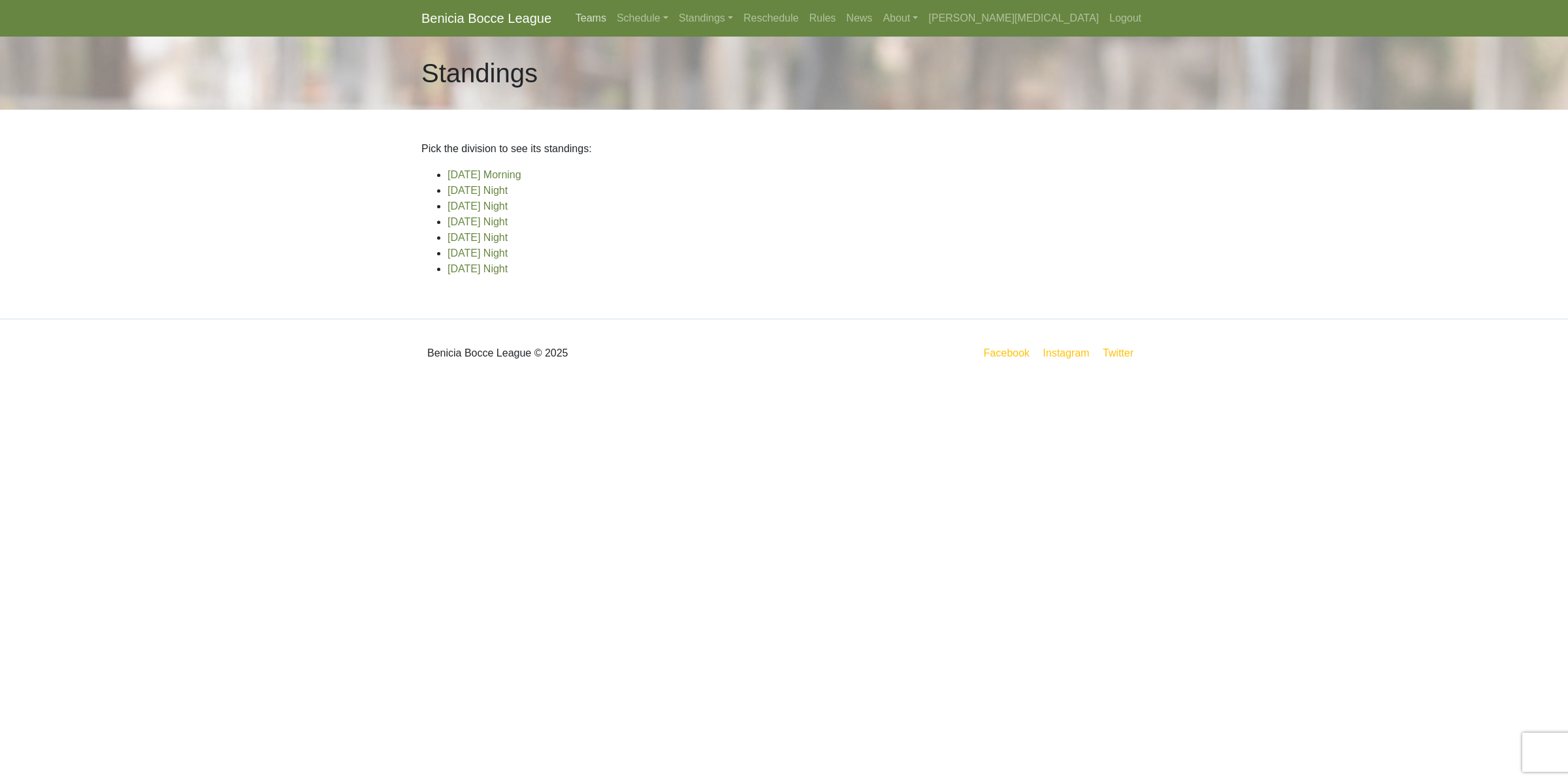
click at [611, 20] on link "Teams" at bounding box center [591, 18] width 41 height 27
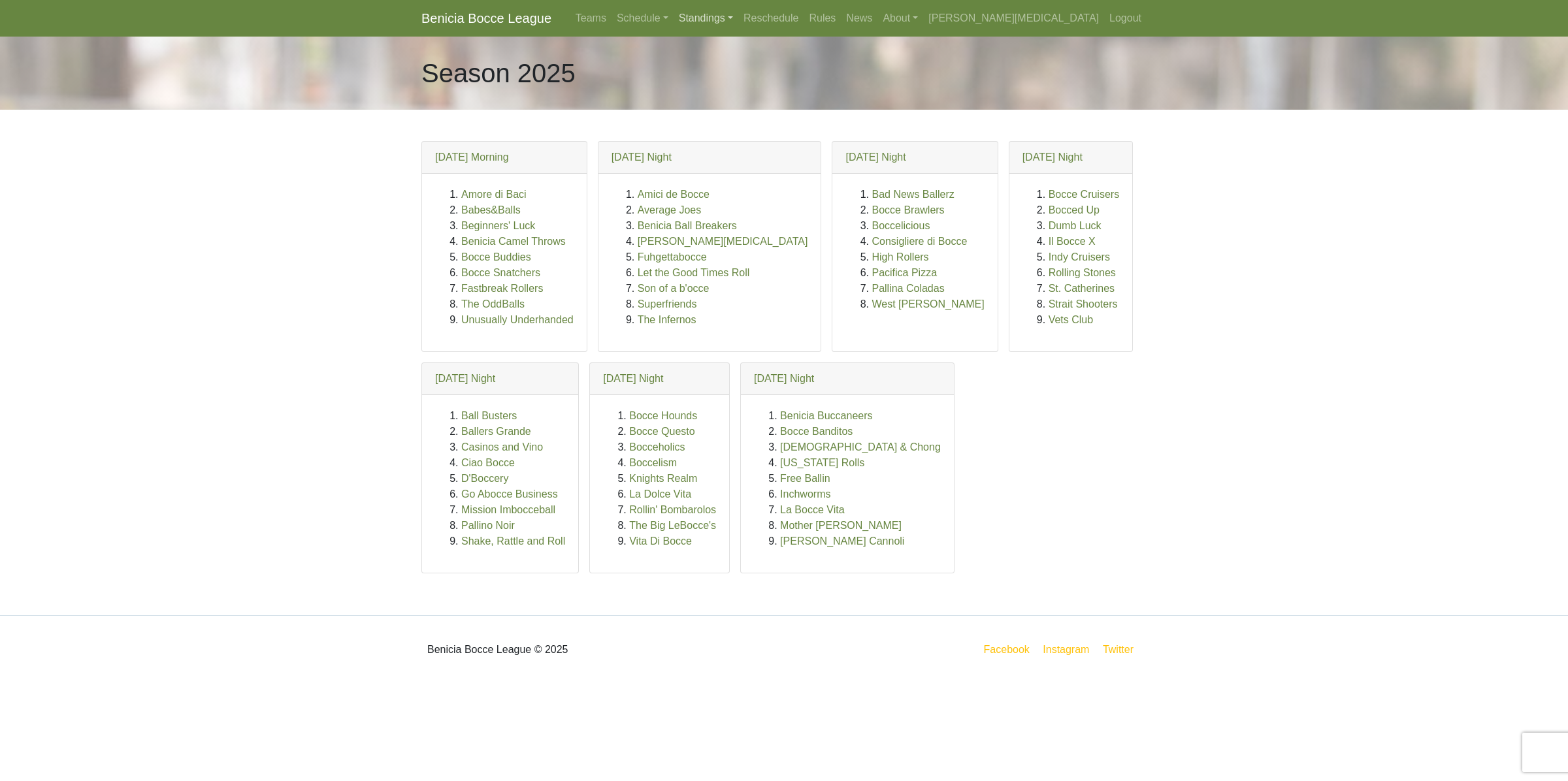
click at [738, 13] on link "Standings" at bounding box center [706, 18] width 65 height 27
click at [780, 135] on link "[DATE] Night" at bounding box center [727, 133] width 105 height 21
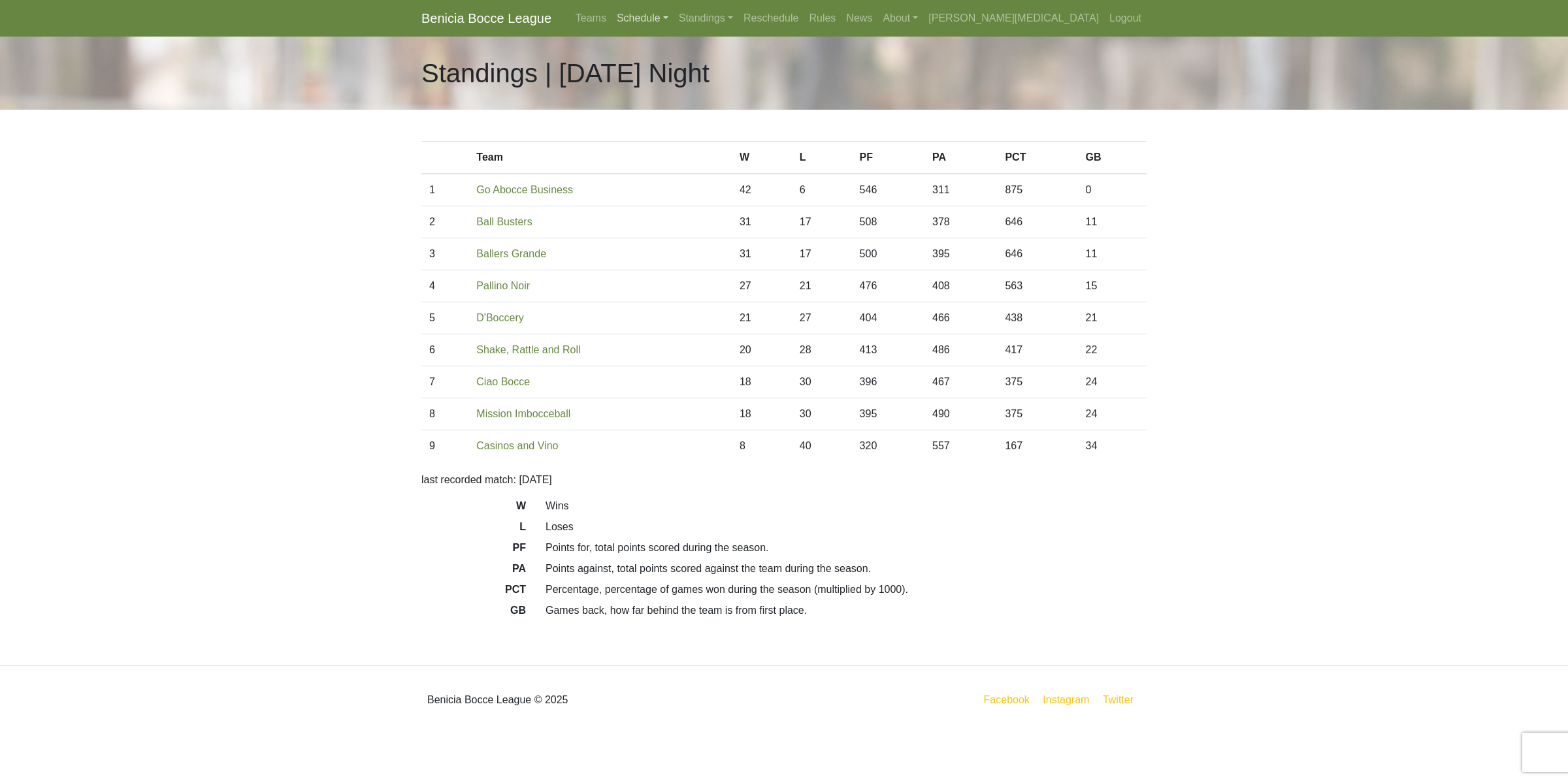
click at [674, 17] on link "Schedule" at bounding box center [642, 18] width 62 height 27
click at [717, 144] on link "[DATE] Night" at bounding box center [664, 153] width 105 height 21
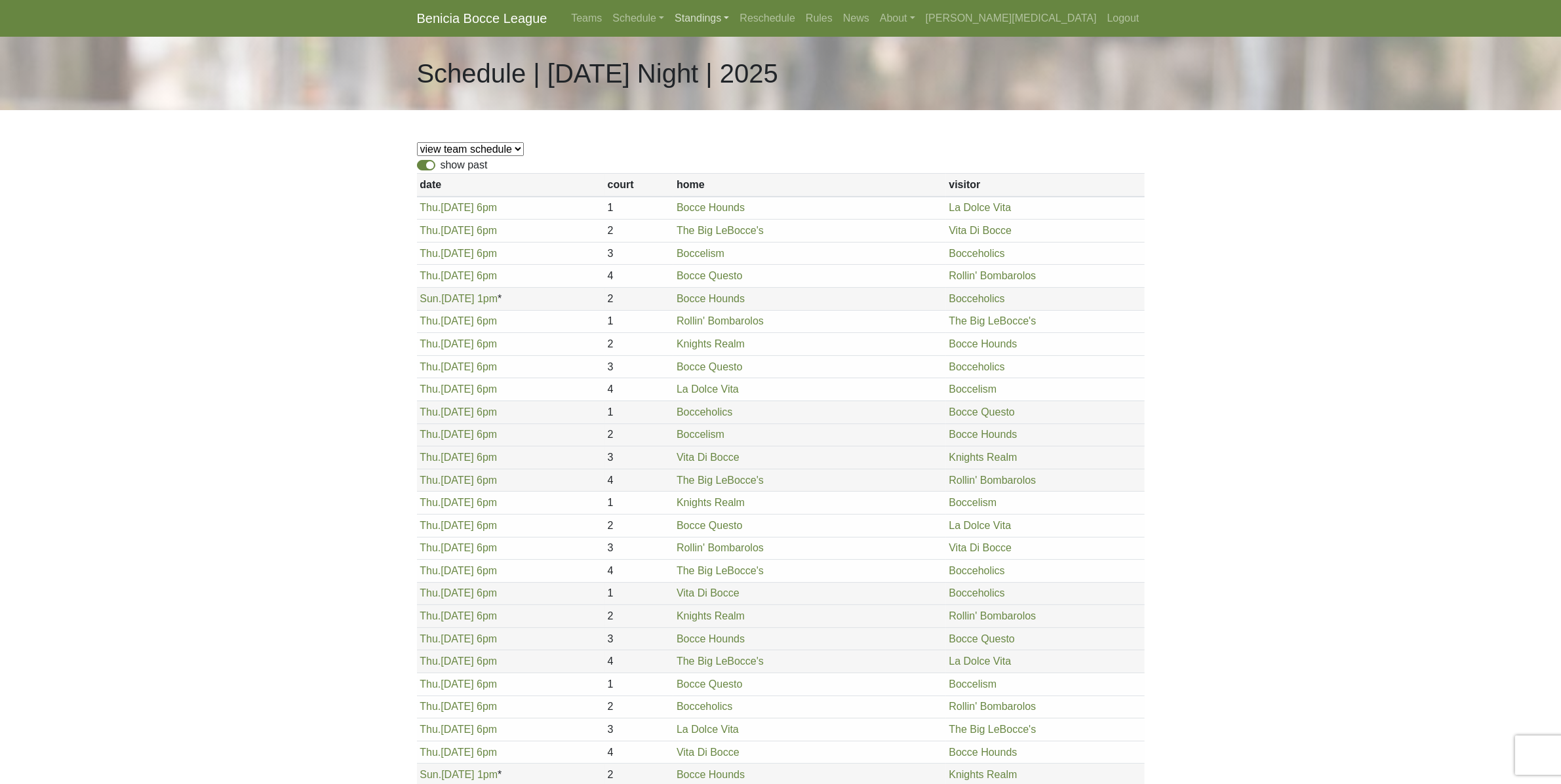
click at [735, 21] on link "Standings" at bounding box center [702, 18] width 65 height 27
click at [776, 148] on link "[DATE] Night" at bounding box center [723, 154] width 106 height 21
